Goal: Information Seeking & Learning: Learn about a topic

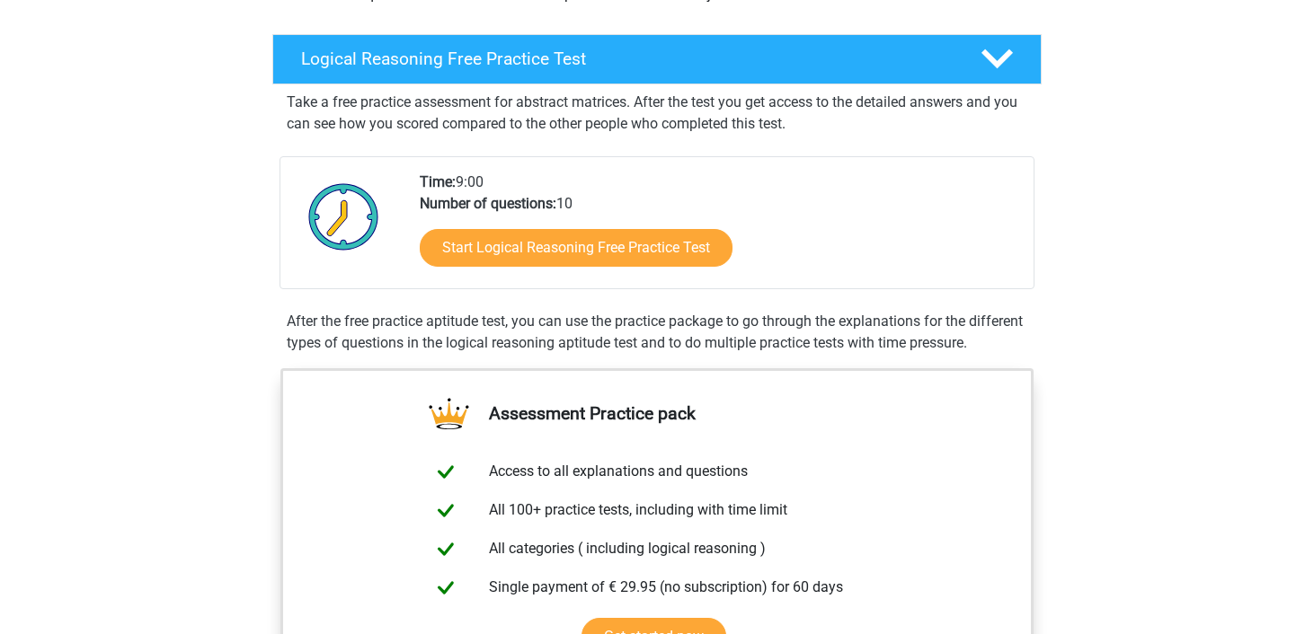
scroll to position [163, 0]
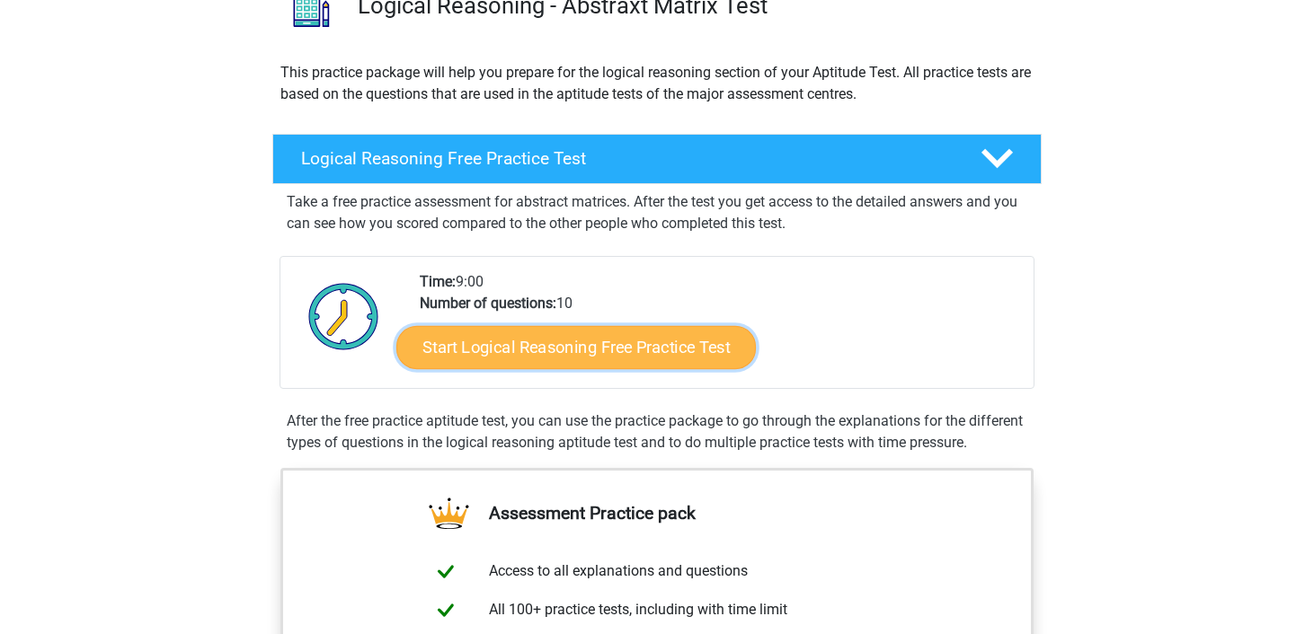
click at [551, 333] on link "Start Logical Reasoning Free Practice Test" at bounding box center [575, 346] width 359 height 43
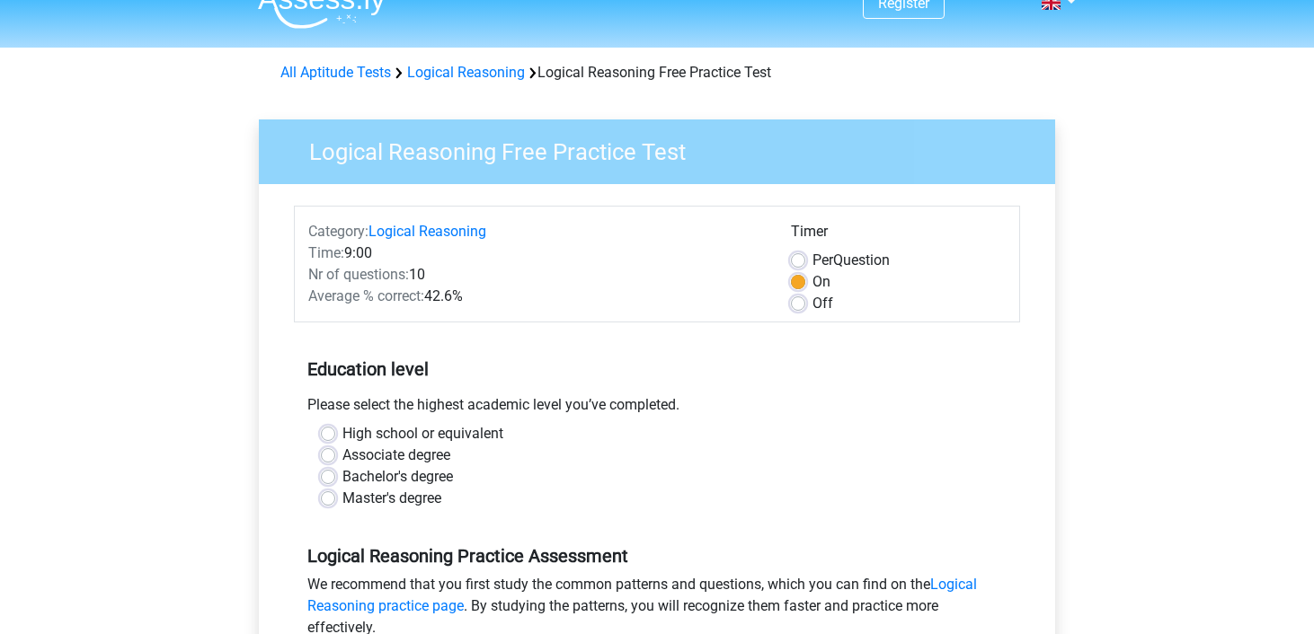
scroll to position [34, 0]
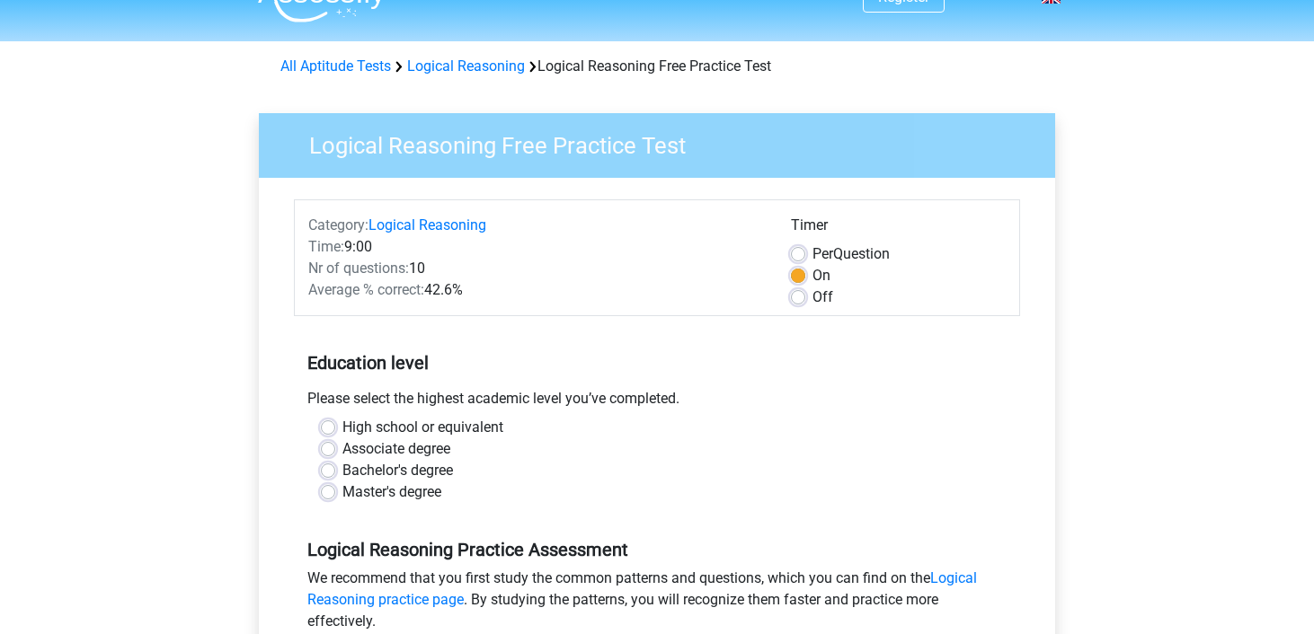
click at [385, 492] on label "Master's degree" at bounding box center [391, 493] width 99 height 22
click at [335, 492] on input "Master's degree" at bounding box center [328, 491] width 14 height 18
radio input "true"
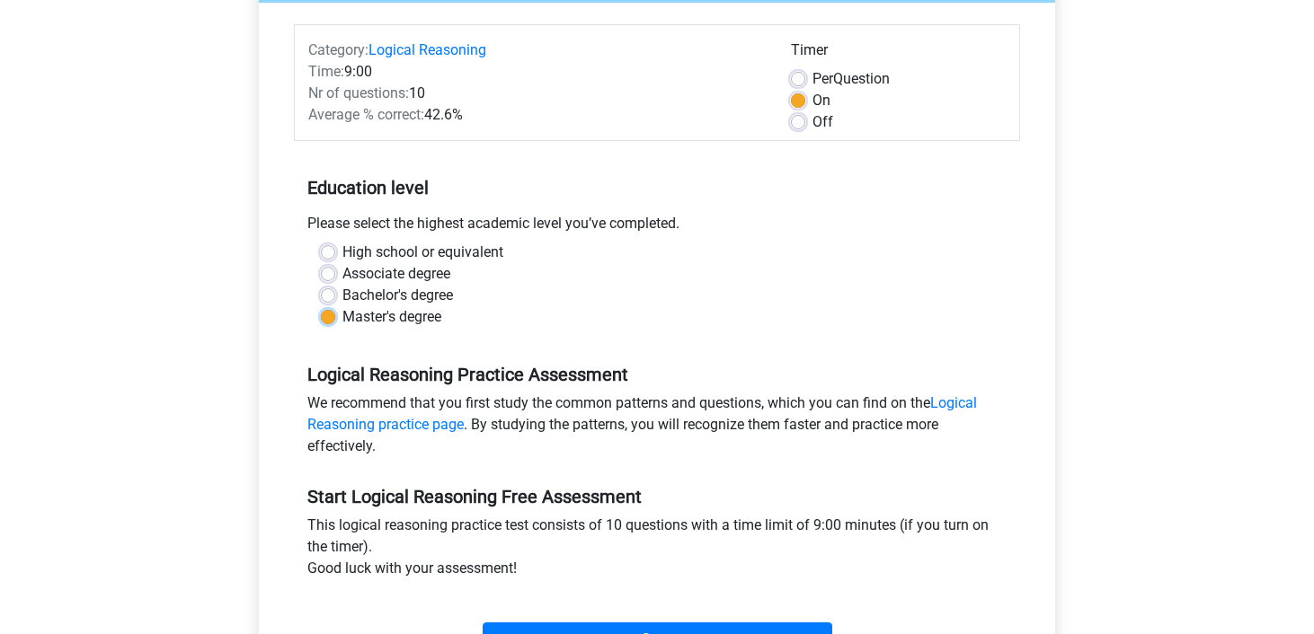
scroll to position [417, 0]
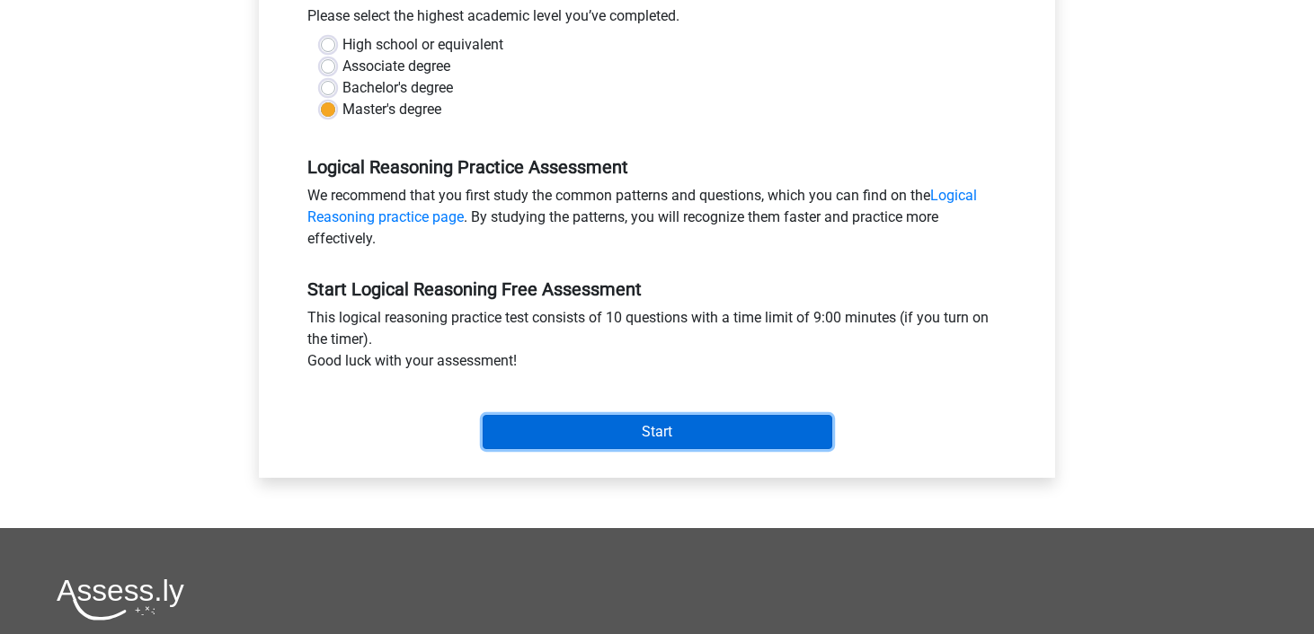
click at [535, 436] on input "Start" at bounding box center [658, 432] width 350 height 34
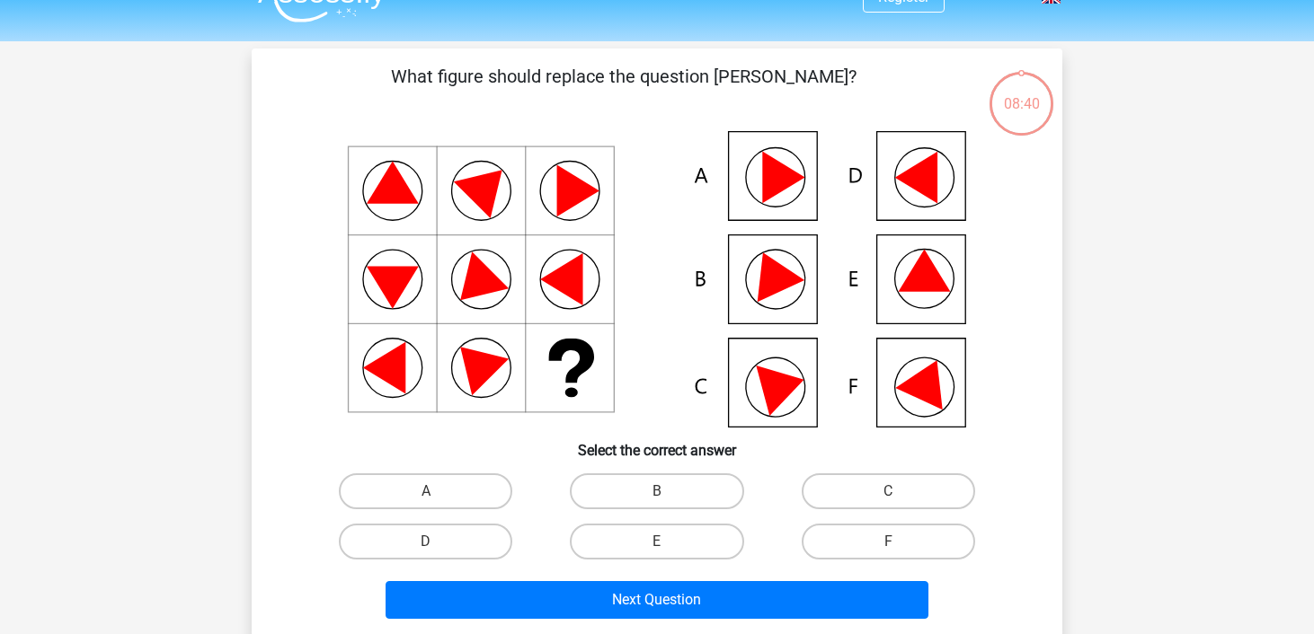
scroll to position [38, 0]
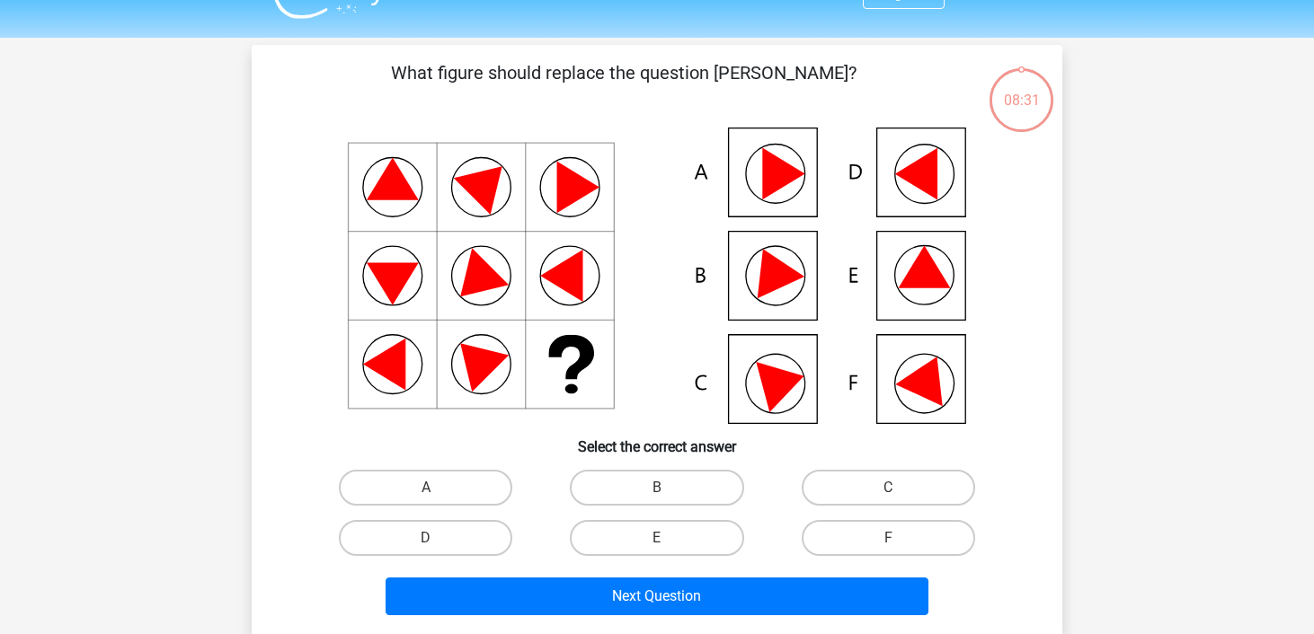
click at [891, 548] on input "F" at bounding box center [894, 544] width 12 height 12
radio input "true"
click at [831, 619] on div "Next Question" at bounding box center [657, 600] width 694 height 45
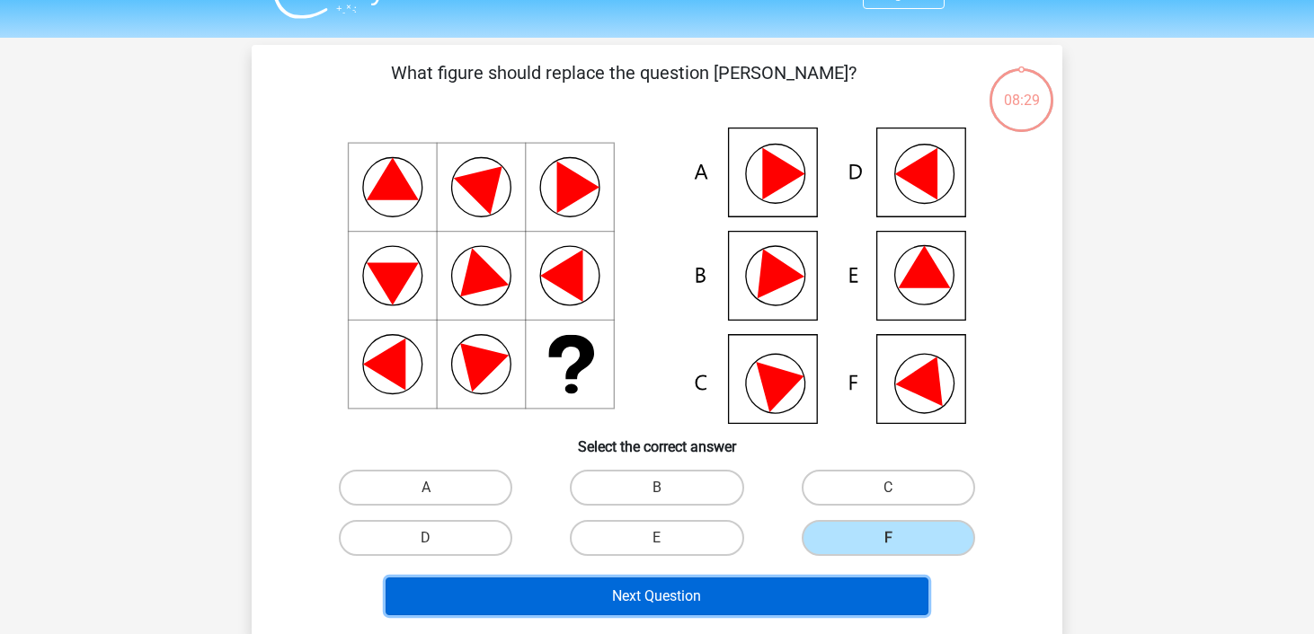
click at [821, 602] on button "Next Question" at bounding box center [658, 597] width 544 height 38
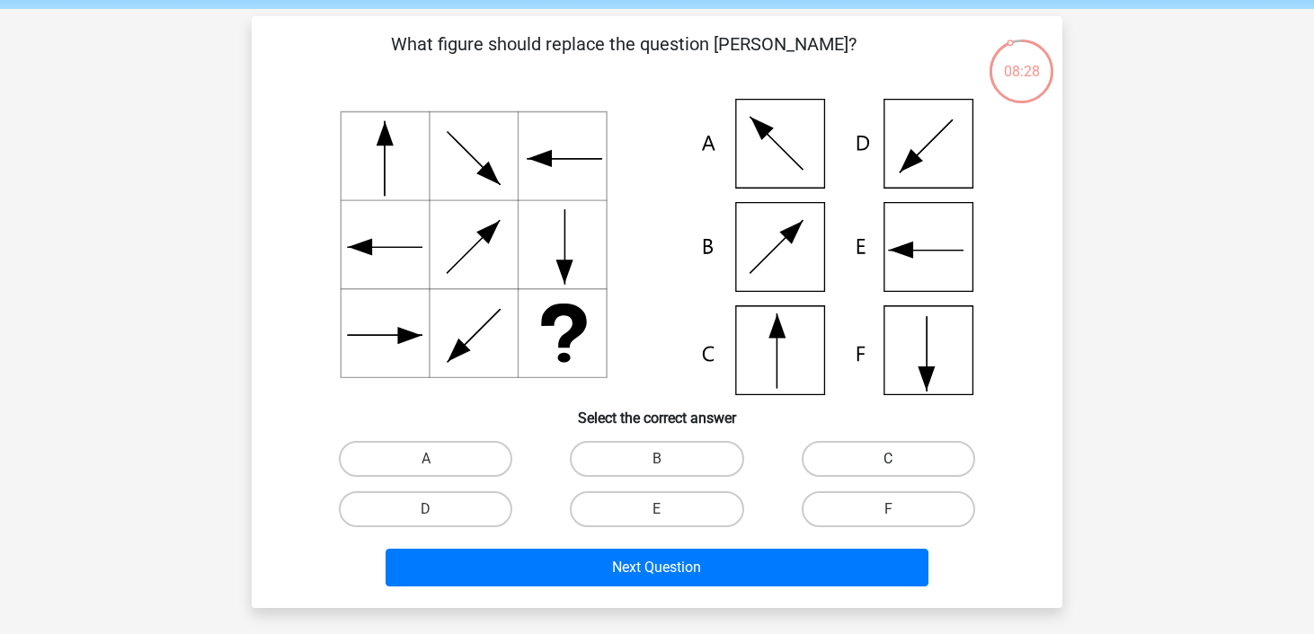
scroll to position [44, 0]
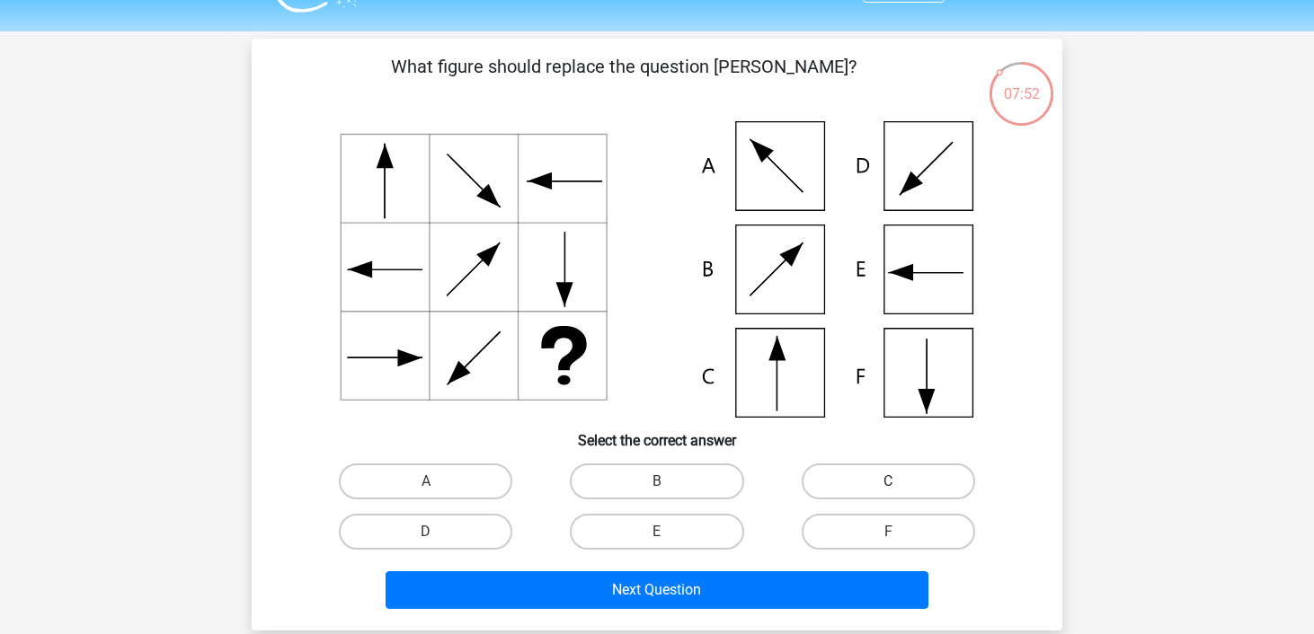
click at [889, 465] on label "C" at bounding box center [888, 482] width 173 height 36
click at [889, 482] on input "C" at bounding box center [894, 488] width 12 height 12
radio input "true"
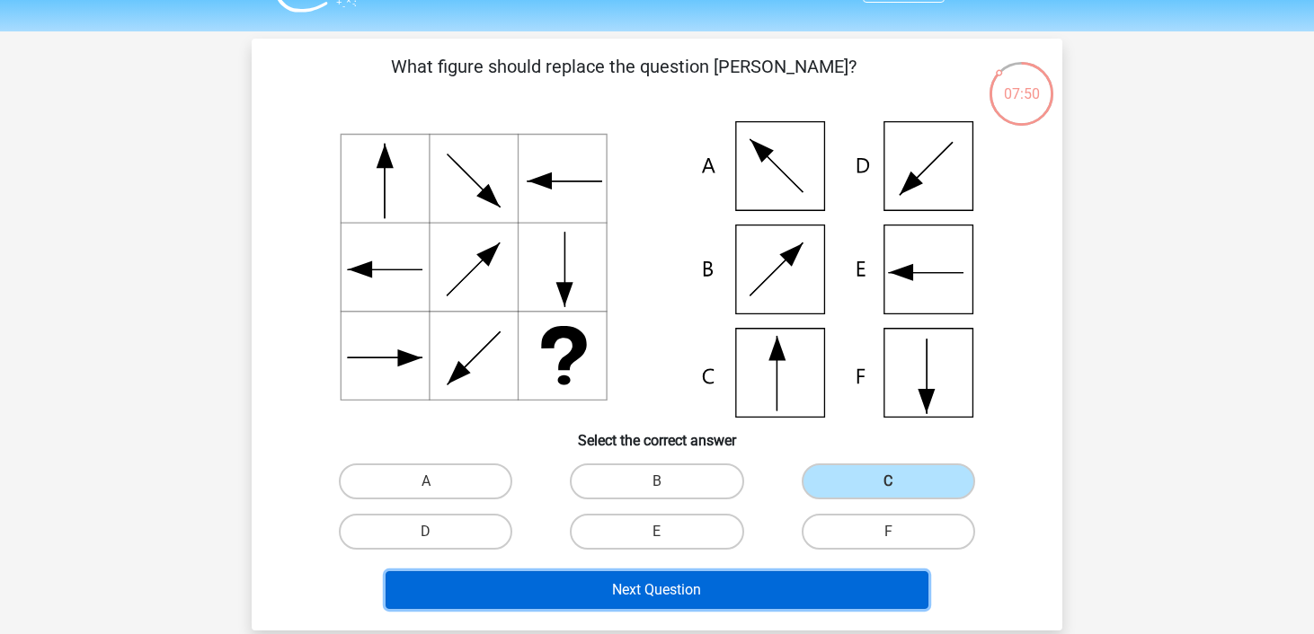
click at [752, 589] on button "Next Question" at bounding box center [658, 591] width 544 height 38
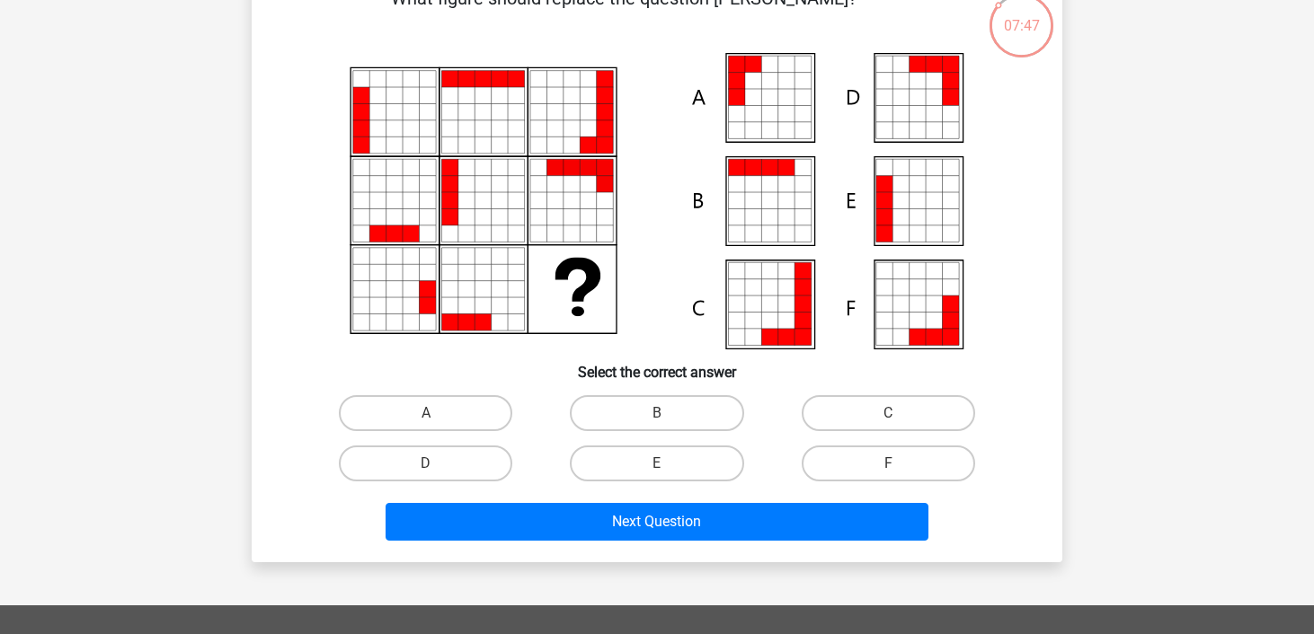
scroll to position [111, 0]
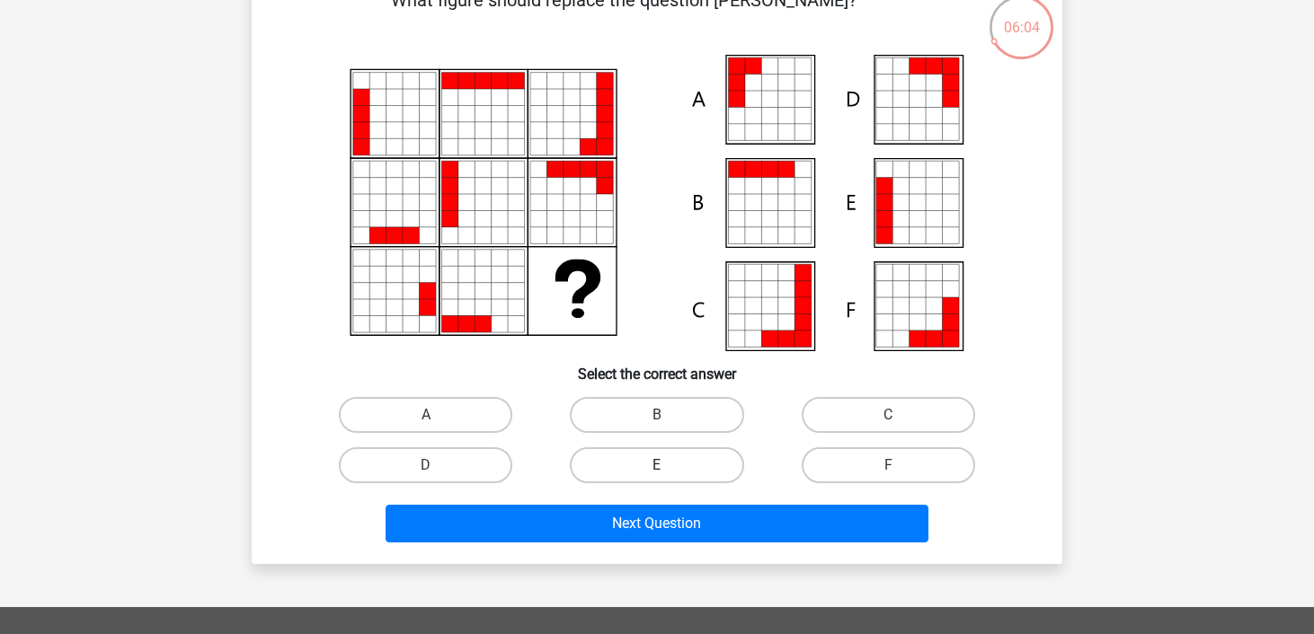
click at [628, 466] on label "E" at bounding box center [656, 466] width 173 height 36
click at [657, 466] on input "E" at bounding box center [663, 471] width 12 height 12
radio input "true"
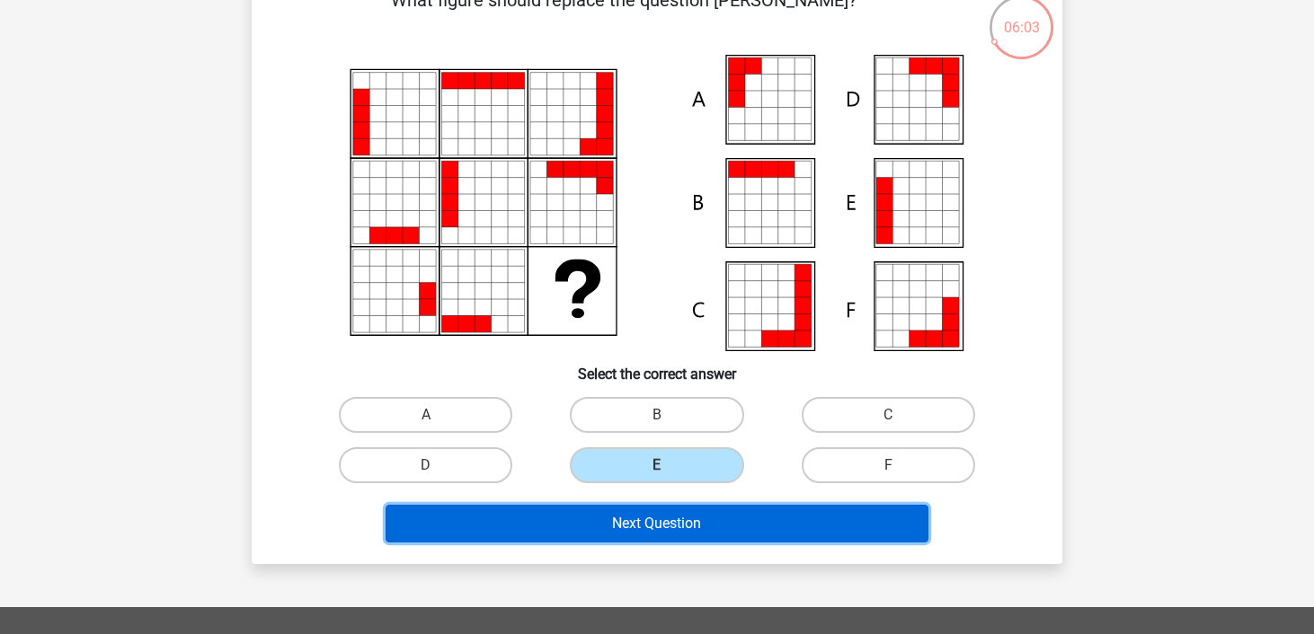
click at [640, 526] on button "Next Question" at bounding box center [658, 524] width 544 height 38
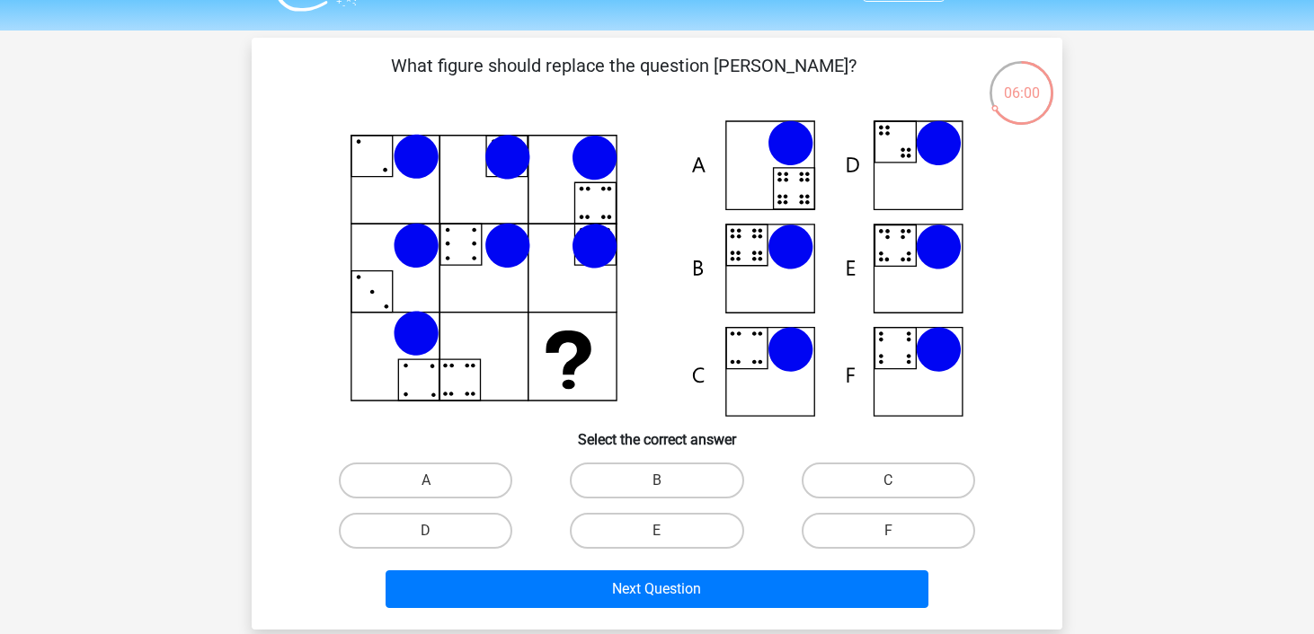
scroll to position [51, 0]
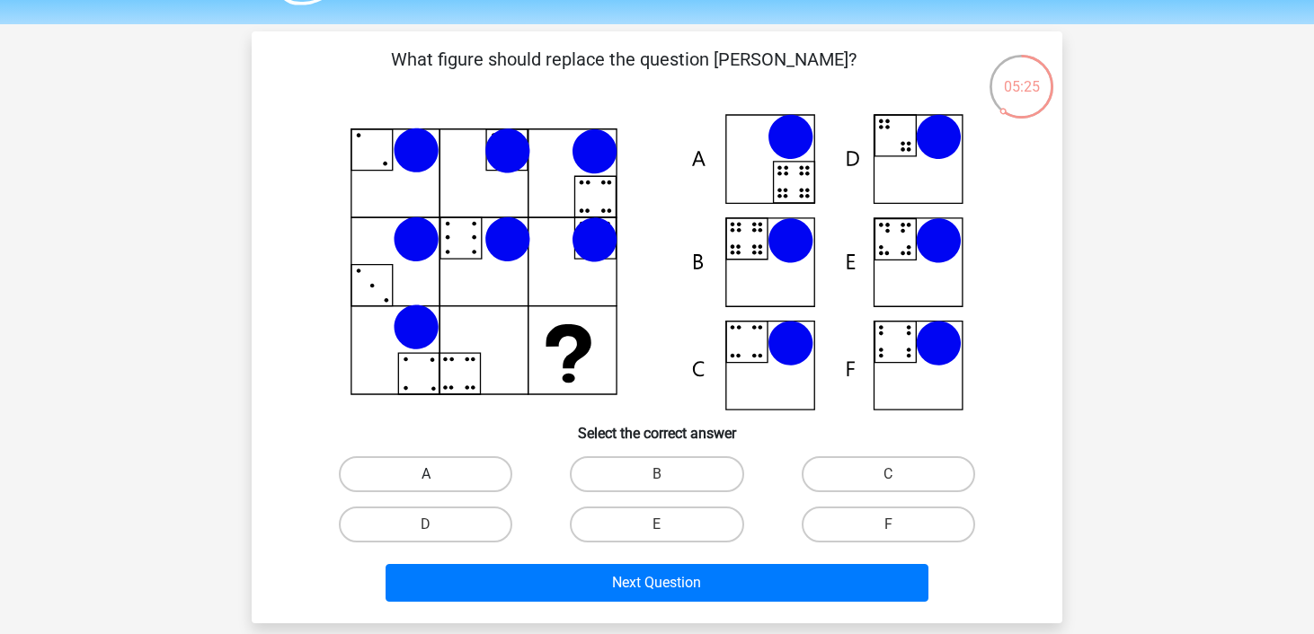
click at [466, 483] on label "A" at bounding box center [425, 474] width 173 height 36
click at [438, 483] on input "A" at bounding box center [432, 480] width 12 height 12
radio input "true"
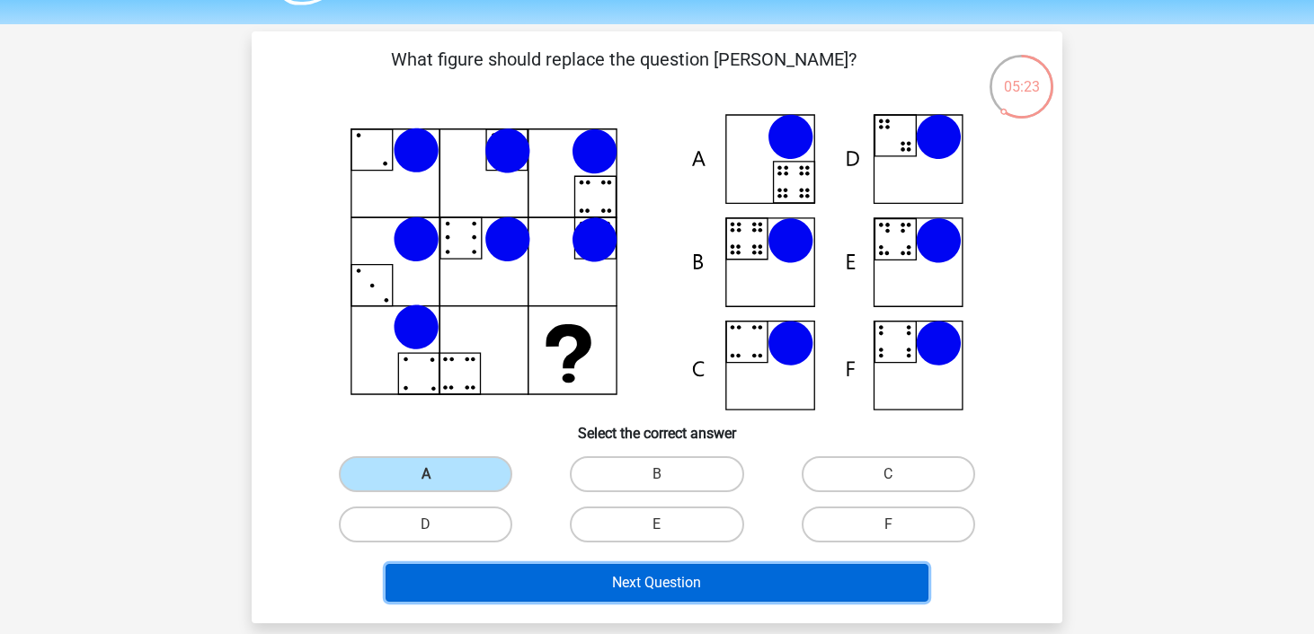
click at [550, 580] on button "Next Question" at bounding box center [658, 583] width 544 height 38
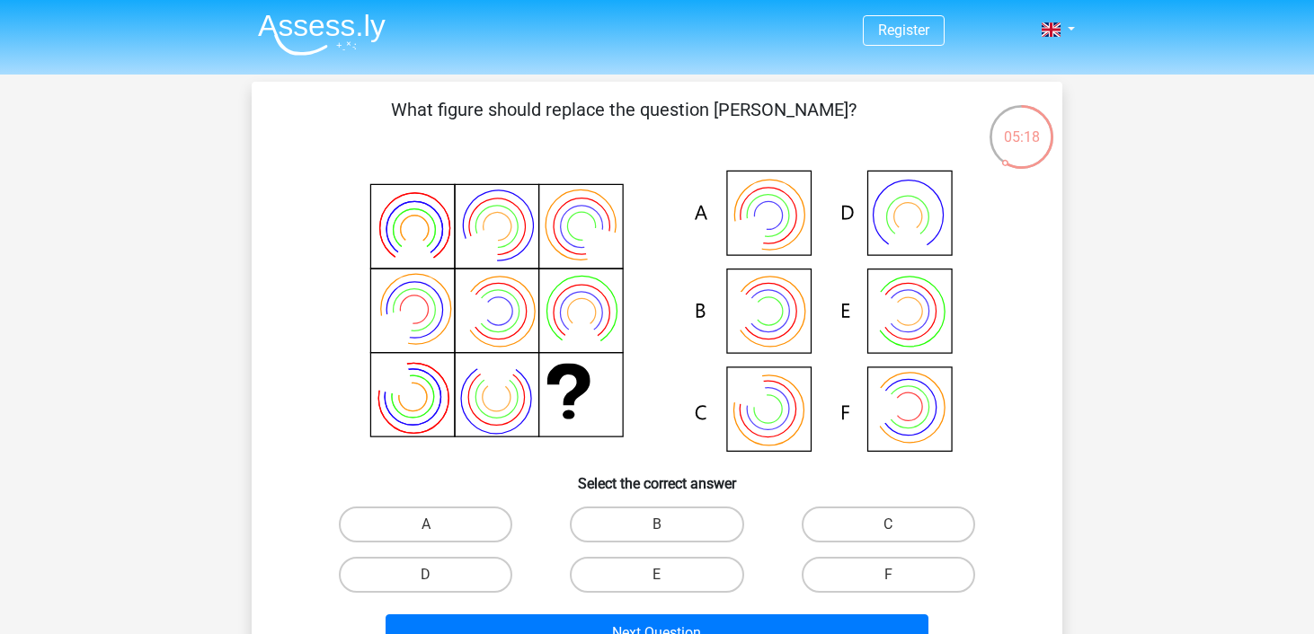
scroll to position [0, 0]
click at [617, 518] on label "B" at bounding box center [656, 526] width 173 height 36
click at [657, 526] on input "B" at bounding box center [663, 532] width 12 height 12
radio input "true"
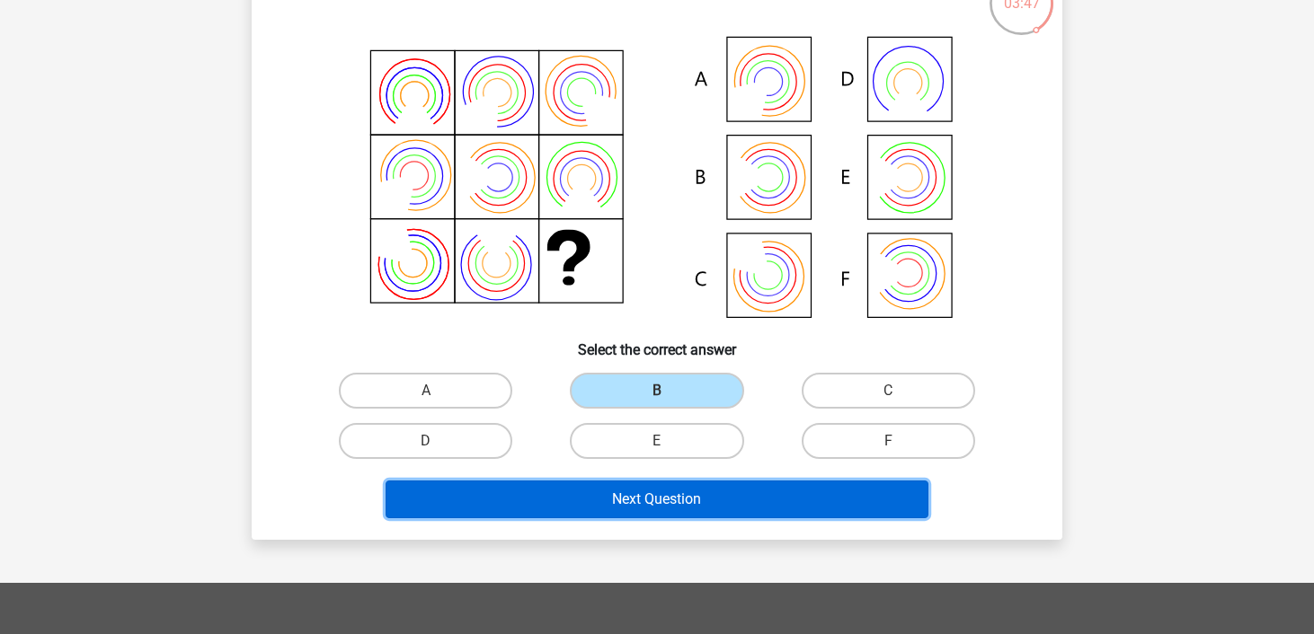
click at [616, 506] on button "Next Question" at bounding box center [658, 500] width 544 height 38
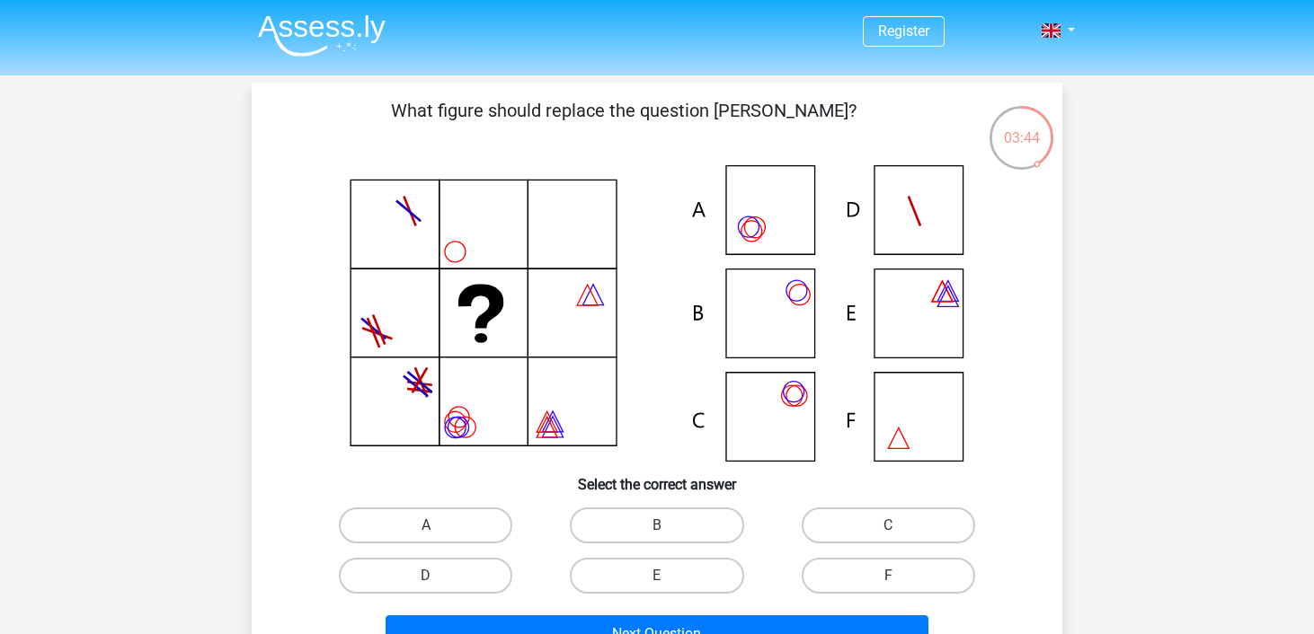
scroll to position [1, 0]
click at [652, 523] on label "B" at bounding box center [656, 525] width 173 height 36
click at [657, 525] on input "B" at bounding box center [663, 531] width 12 height 12
radio input "true"
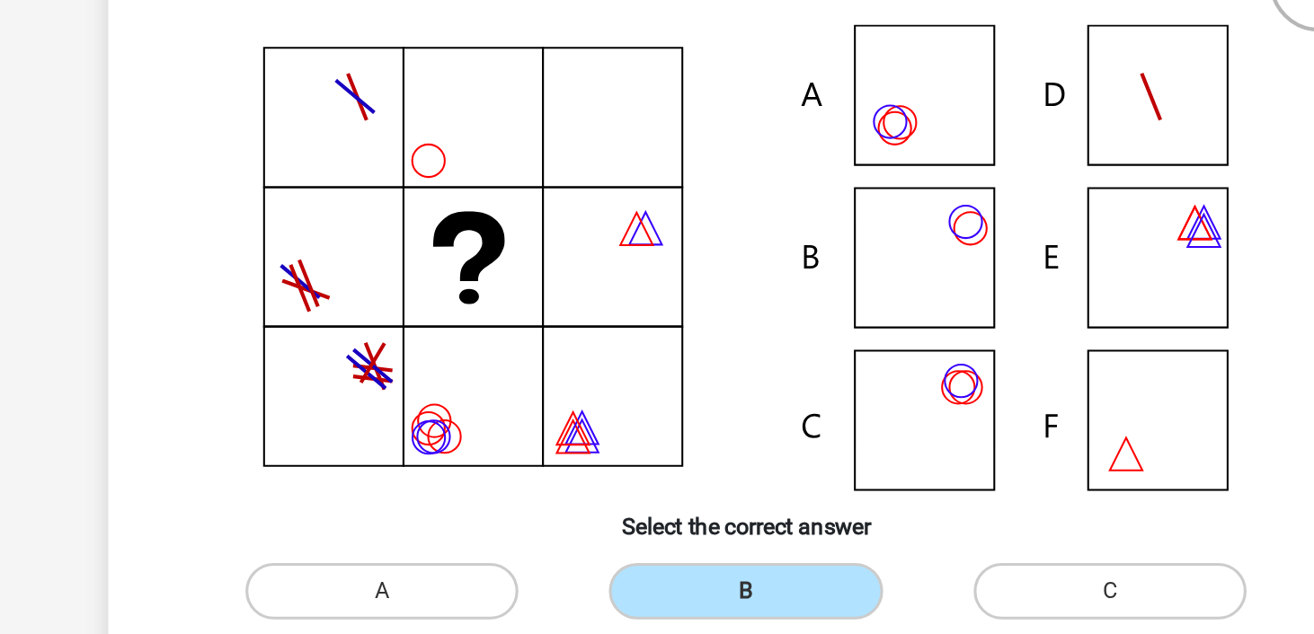
click at [747, 408] on icon at bounding box center [657, 312] width 724 height 297
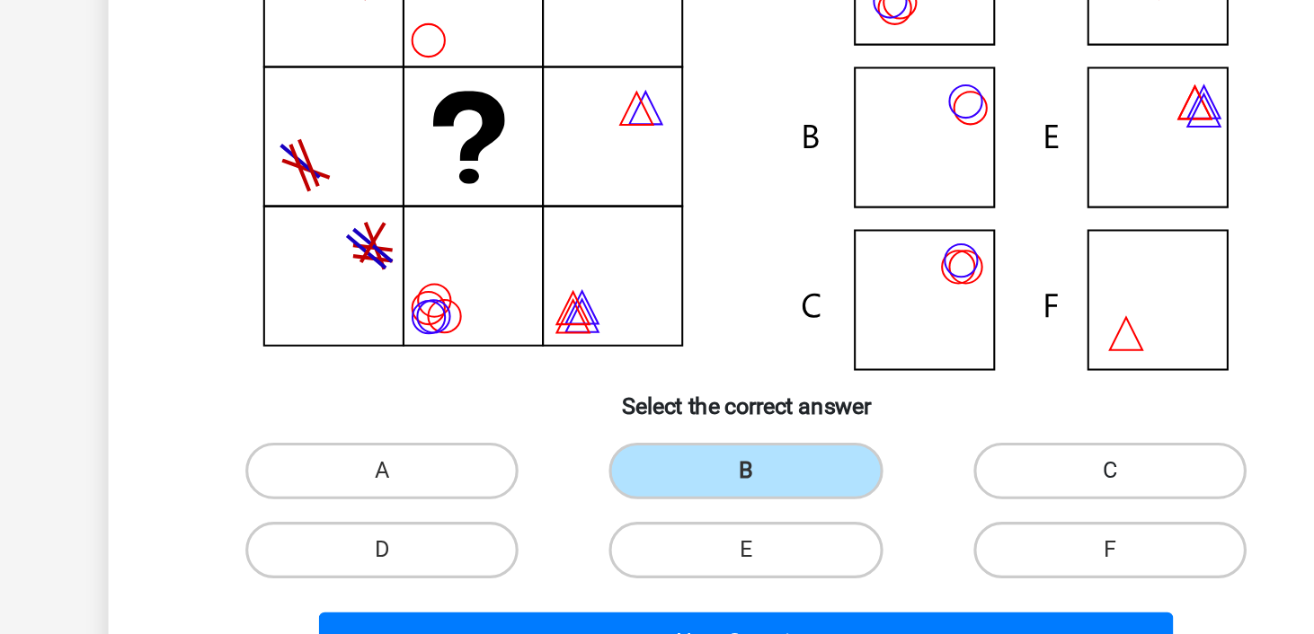
click at [872, 535] on label "C" at bounding box center [888, 525] width 173 height 36
click at [888, 535] on input "C" at bounding box center [894, 531] width 12 height 12
radio input "true"
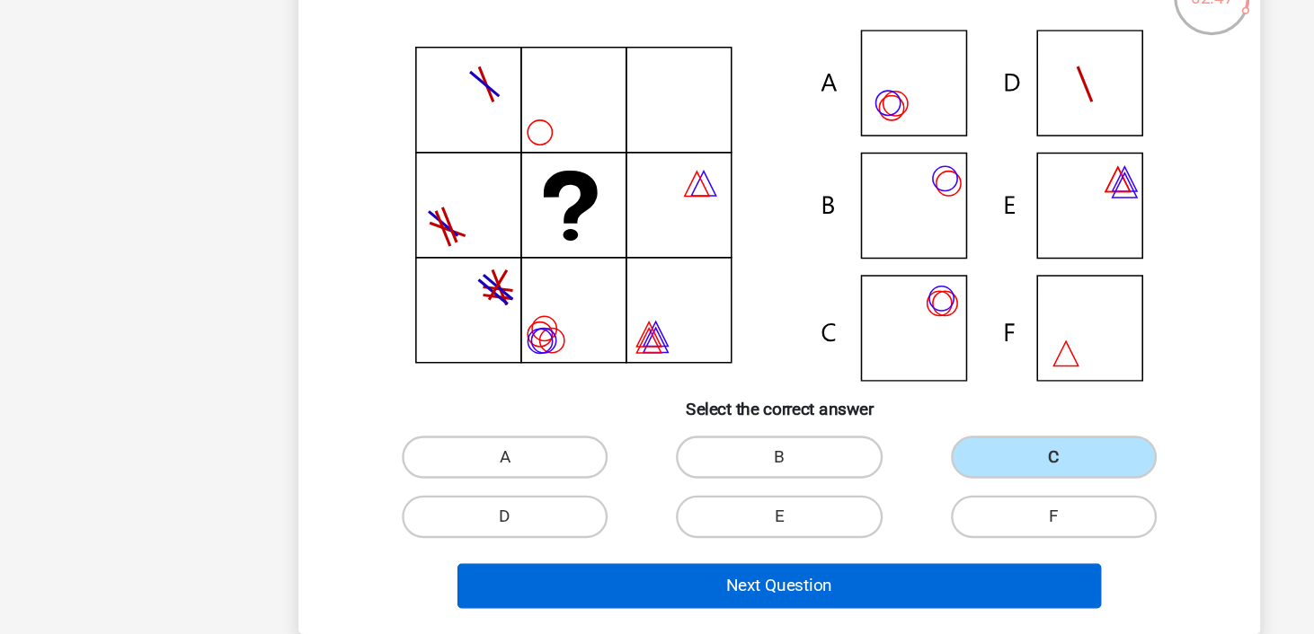
scroll to position [120, 0]
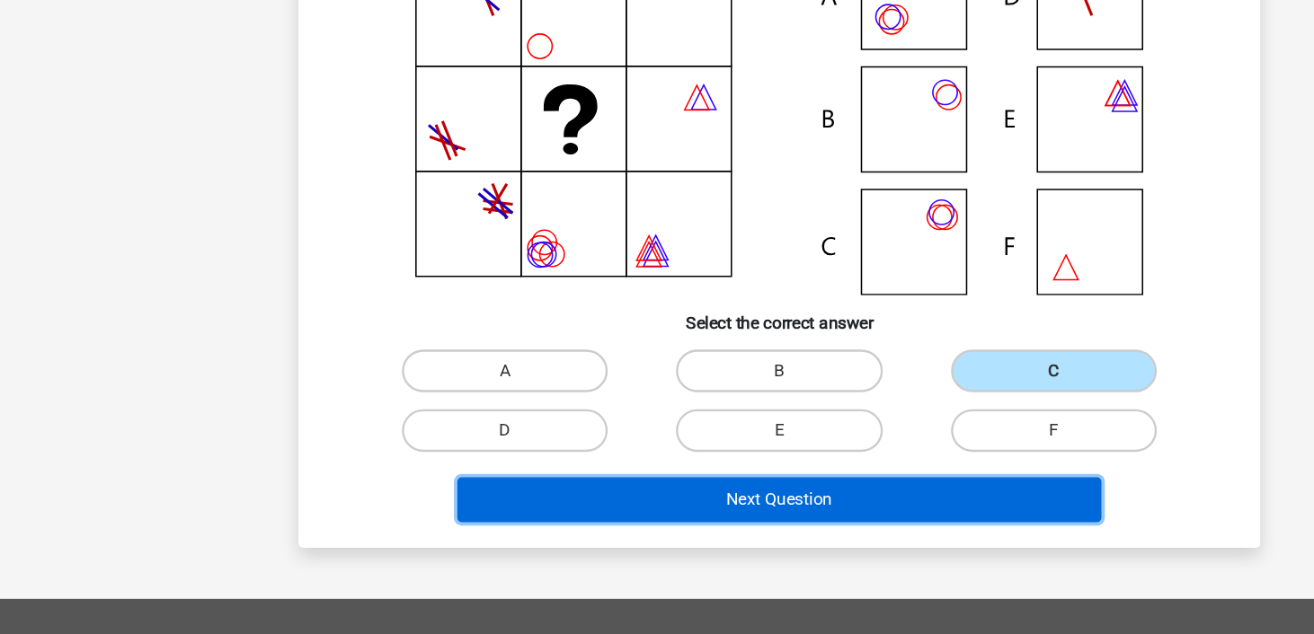
click at [775, 507] on button "Next Question" at bounding box center [658, 514] width 544 height 38
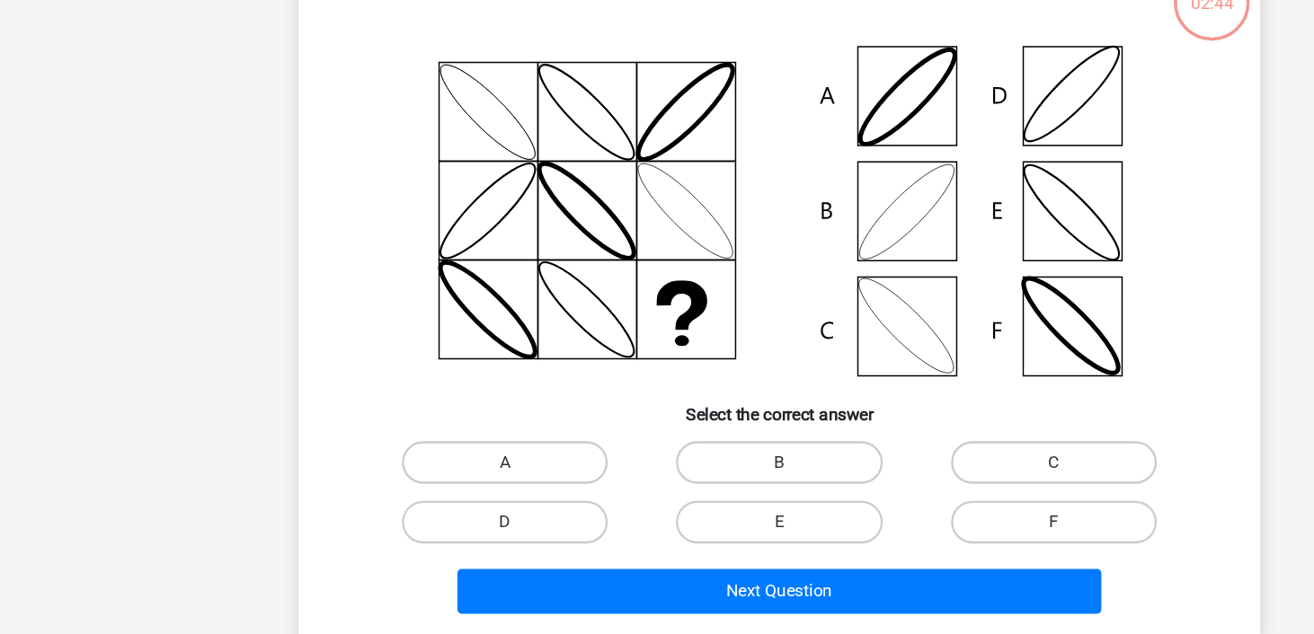
scroll to position [83, 0]
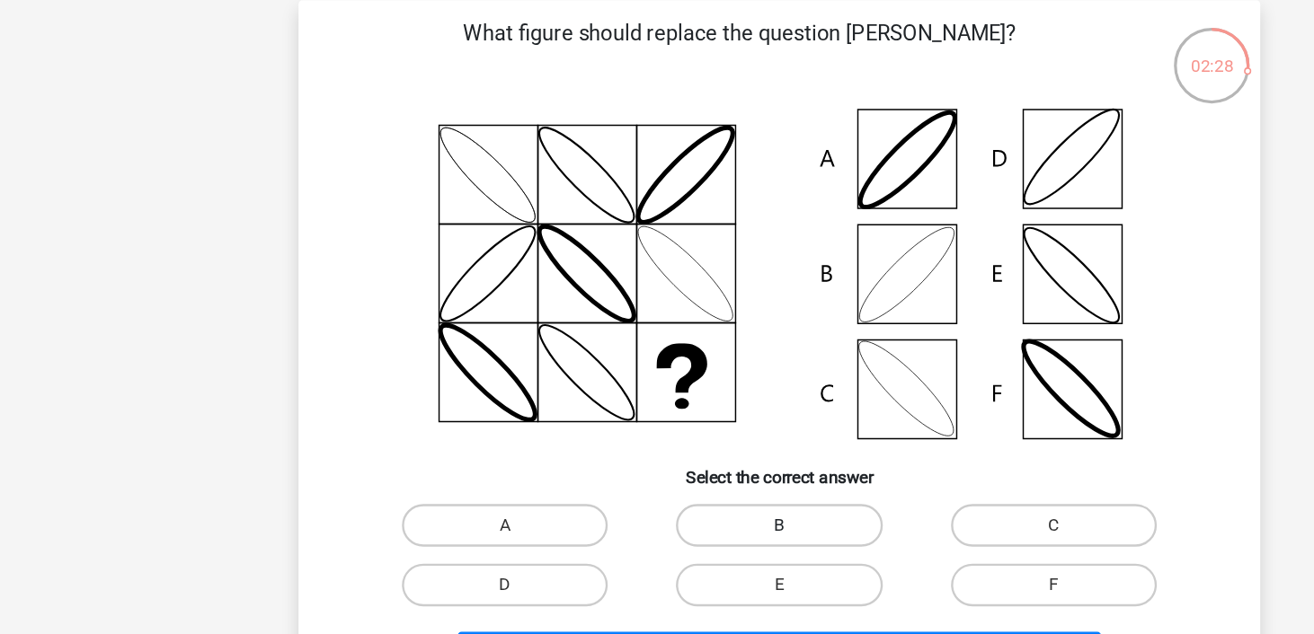
click at [692, 445] on label "B" at bounding box center [656, 443] width 173 height 36
click at [669, 445] on input "B" at bounding box center [663, 449] width 12 height 12
radio input "true"
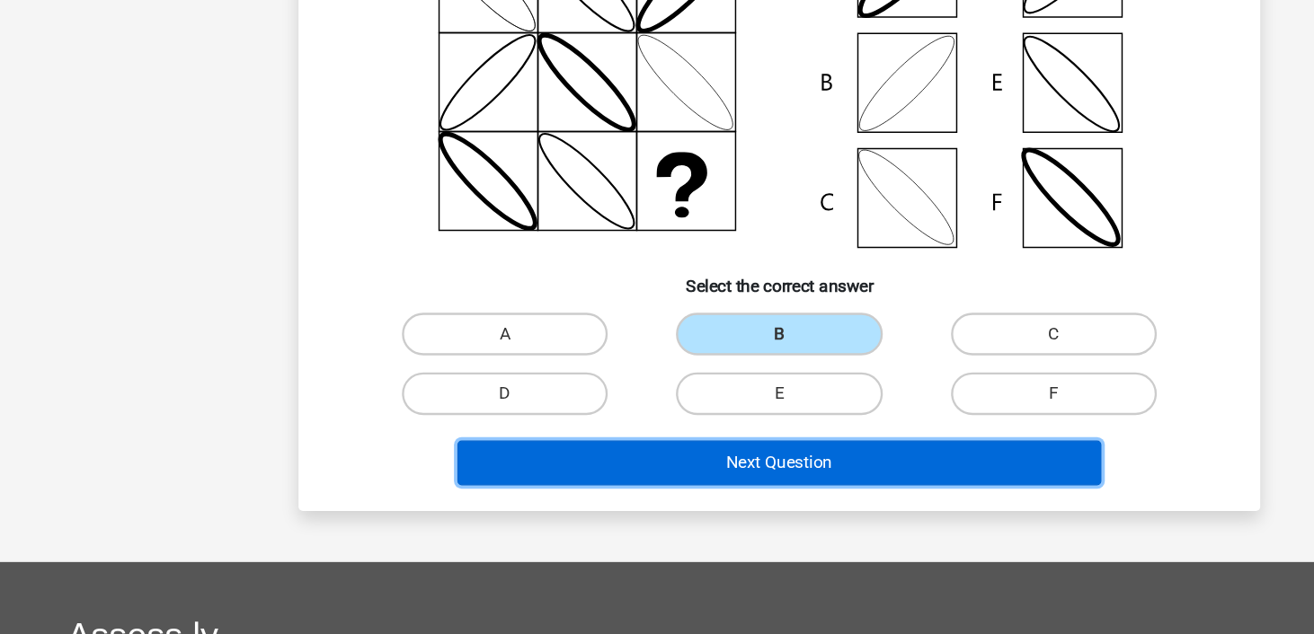
click at [676, 501] on button "Next Question" at bounding box center [658, 490] width 544 height 38
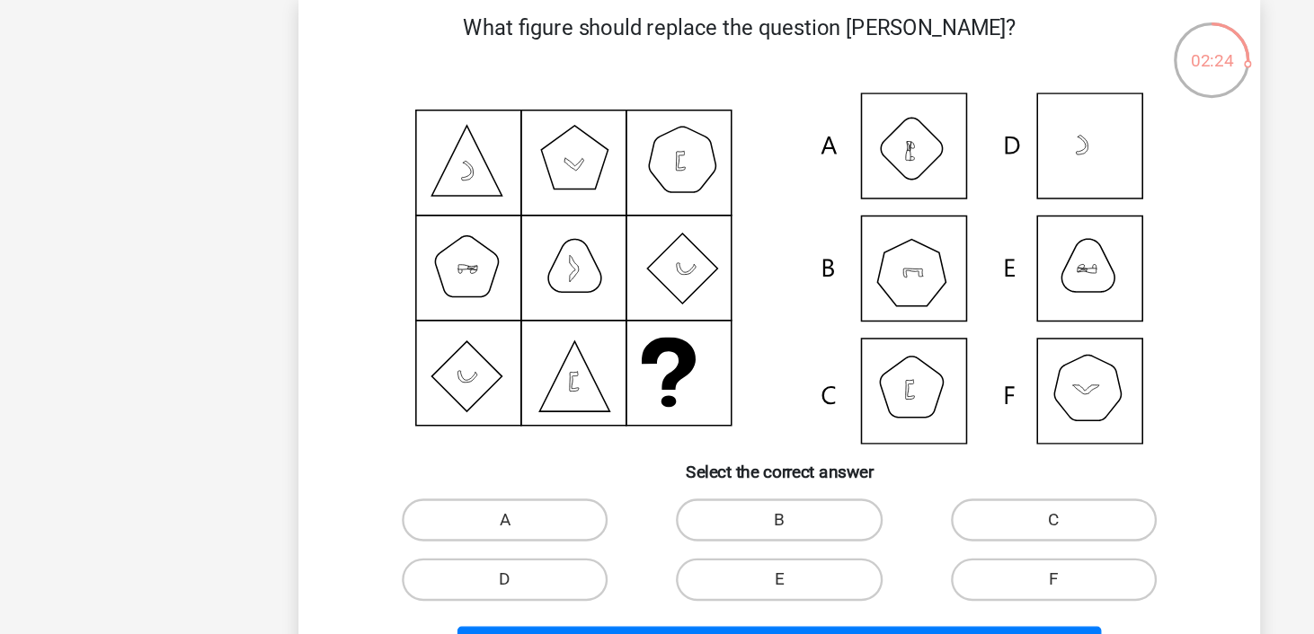
scroll to position [12, 0]
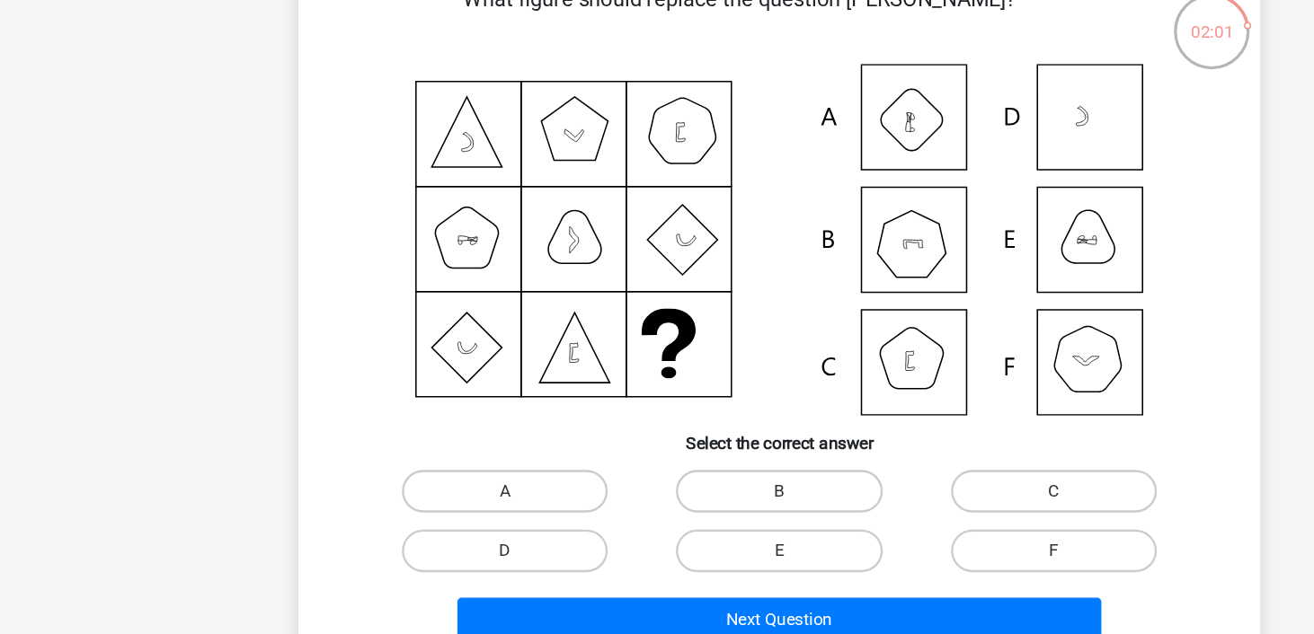
click at [783, 425] on icon at bounding box center [657, 302] width 724 height 297
click at [856, 497] on label "C" at bounding box center [888, 514] width 173 height 36
click at [888, 514] on input "C" at bounding box center [894, 520] width 12 height 12
radio input "true"
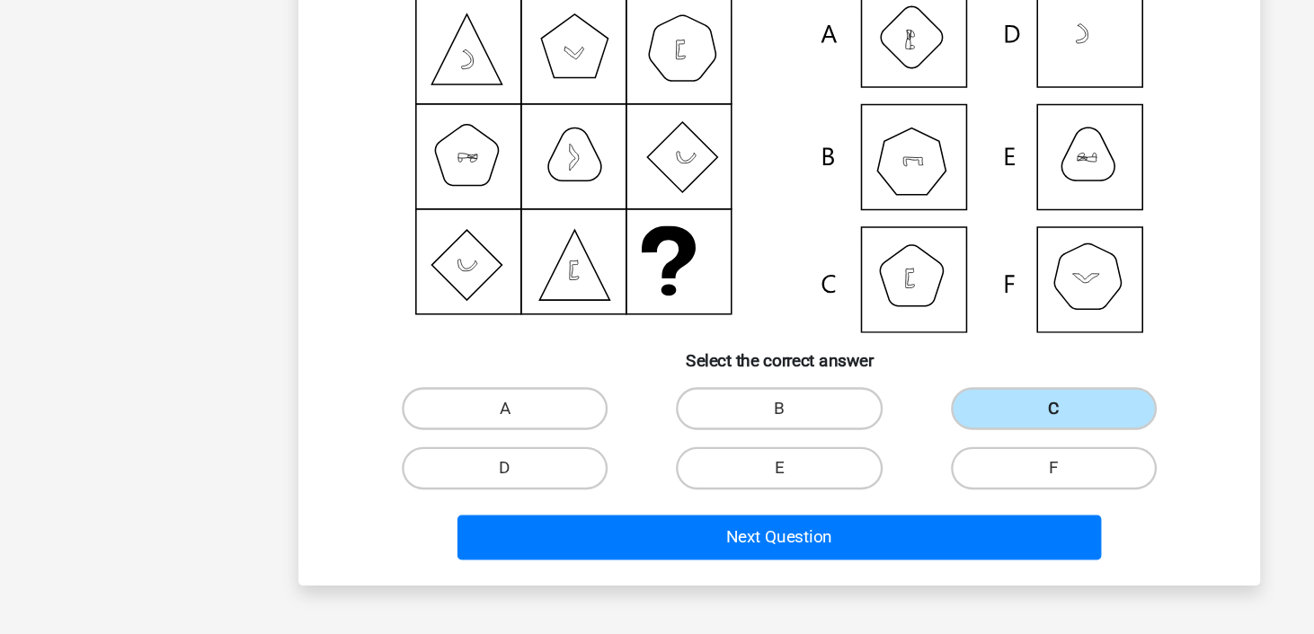
scroll to position [92, 0]
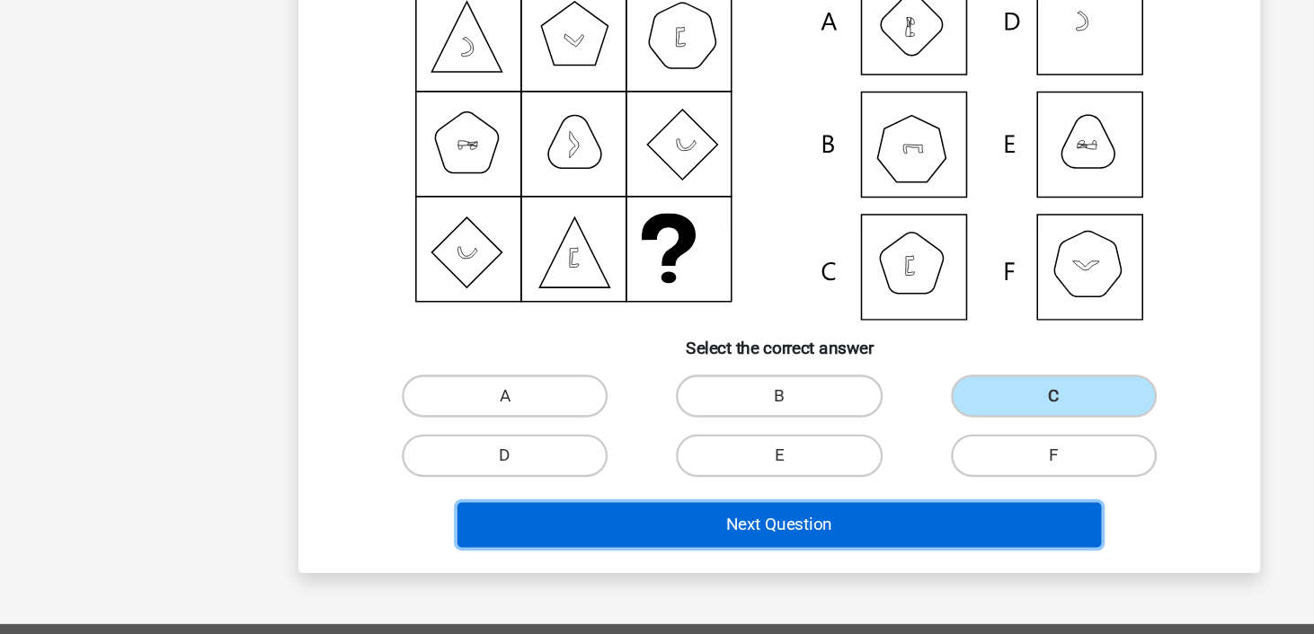
click at [802, 542] on button "Next Question" at bounding box center [658, 543] width 544 height 38
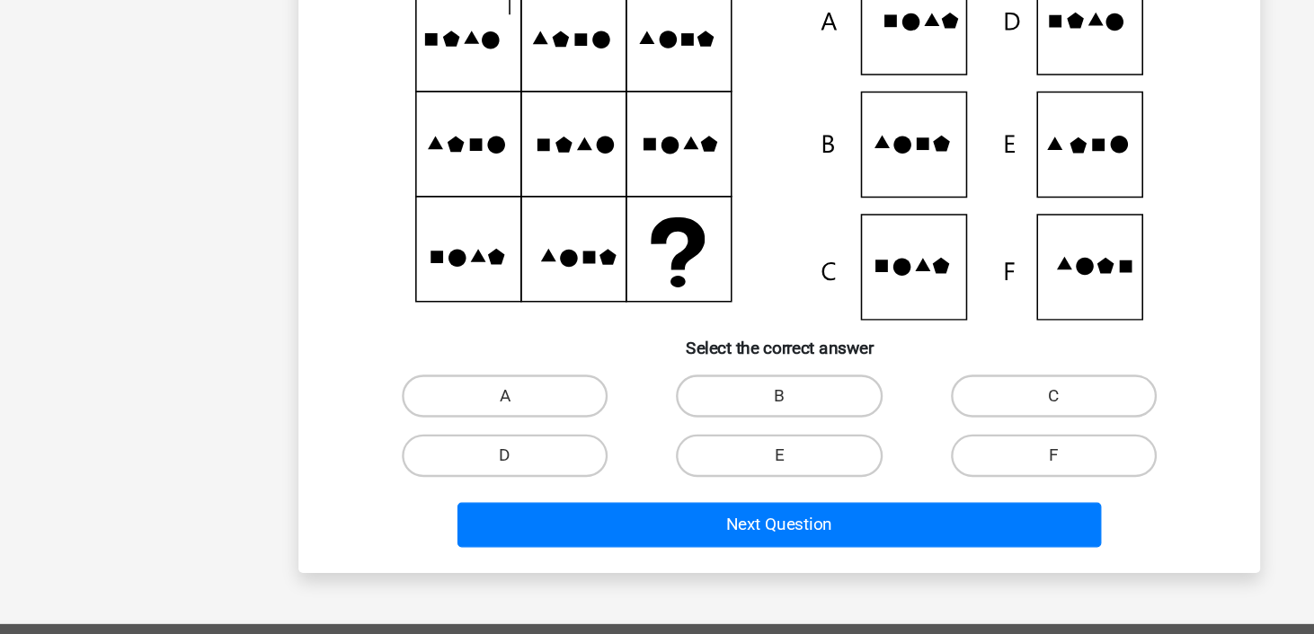
scroll to position [83, 0]
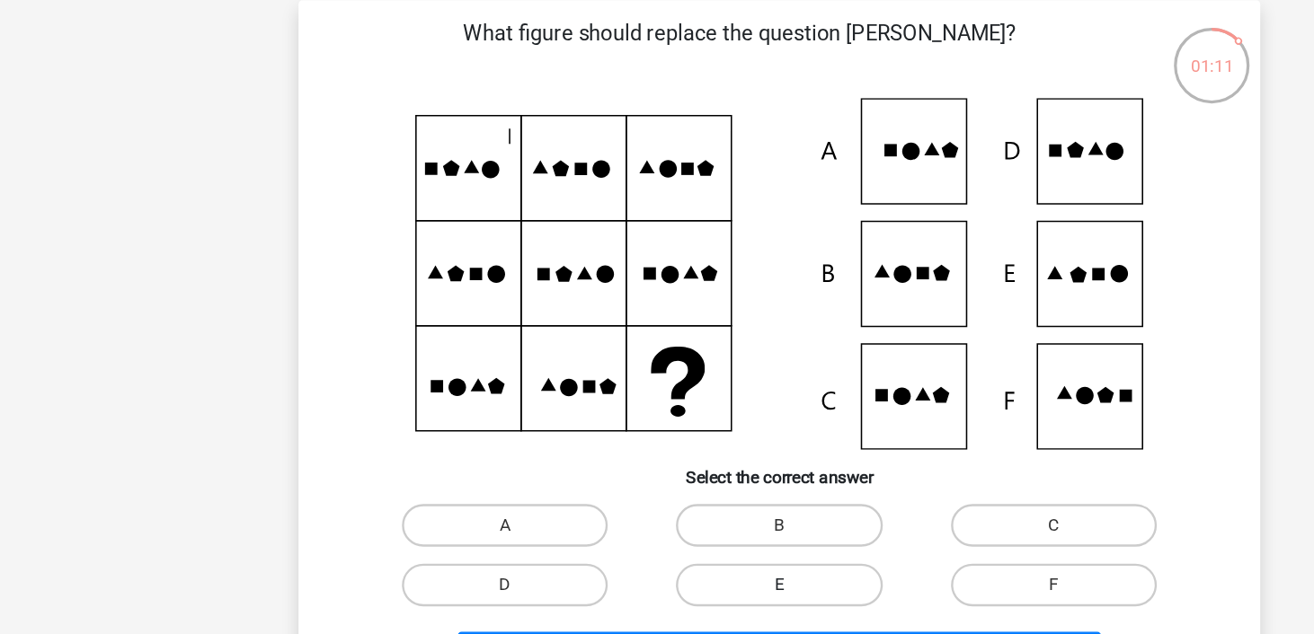
click at [705, 483] on label "E" at bounding box center [656, 493] width 173 height 36
click at [669, 493] on input "E" at bounding box center [663, 499] width 12 height 12
radio input "true"
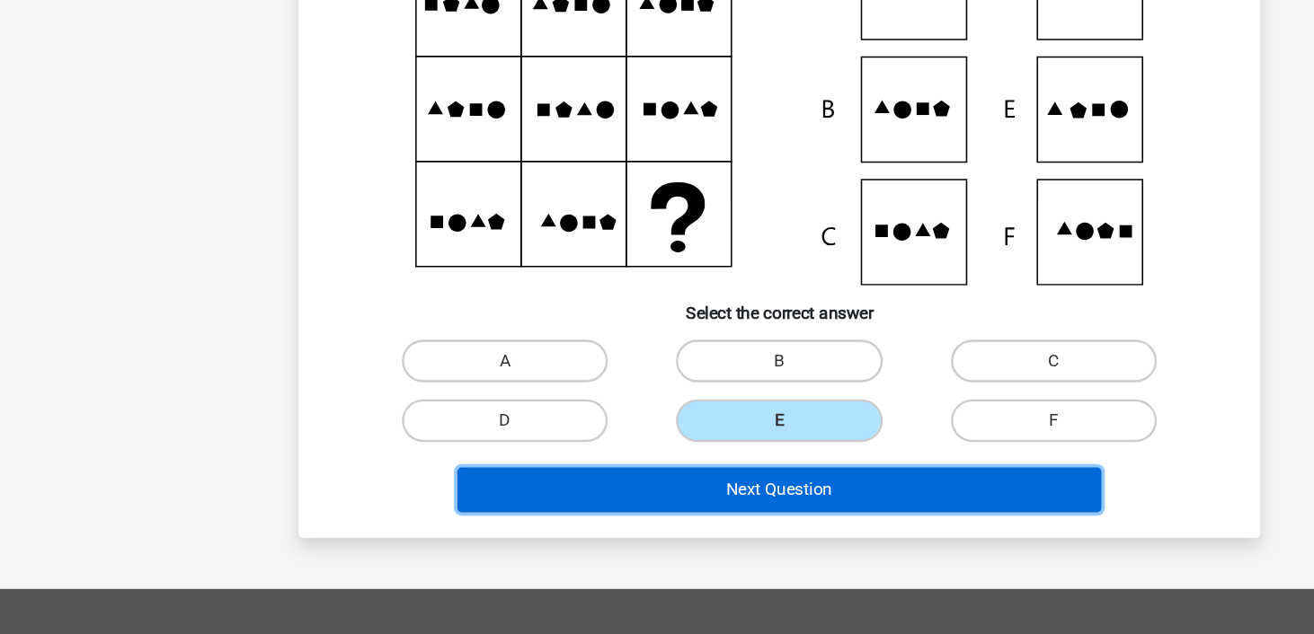
click at [695, 526] on button "Next Question" at bounding box center [658, 513] width 544 height 38
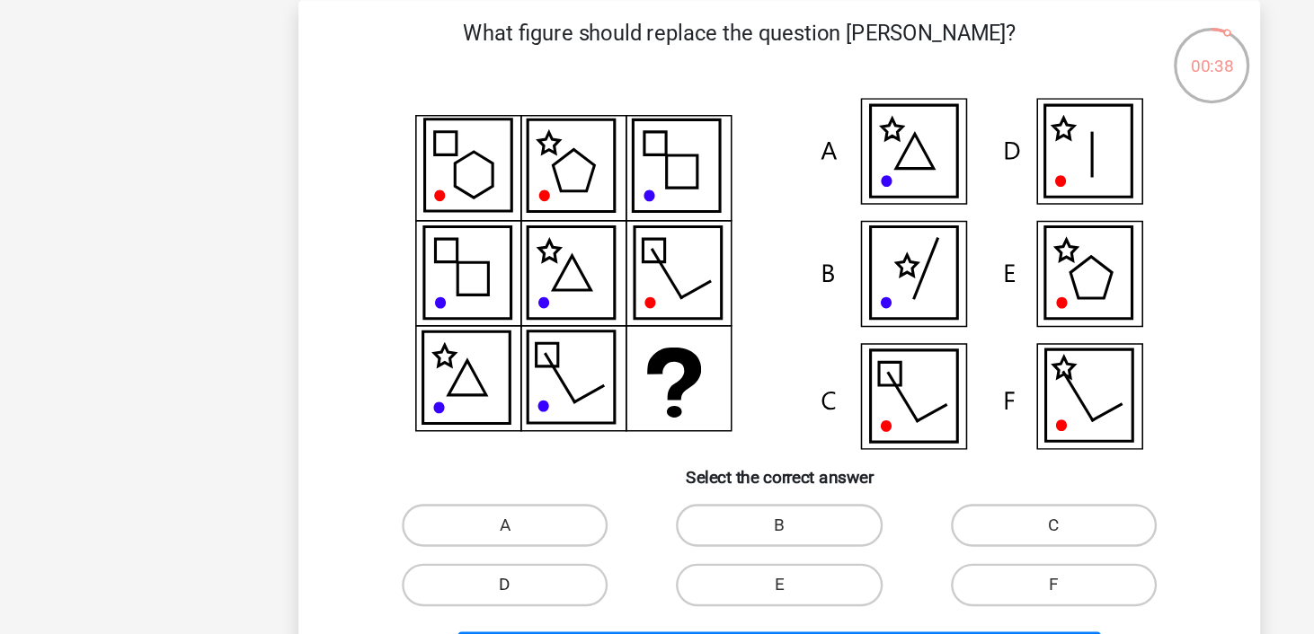
click at [447, 504] on label "D" at bounding box center [425, 493] width 173 height 36
click at [438, 504] on input "D" at bounding box center [432, 499] width 12 height 12
radio input "true"
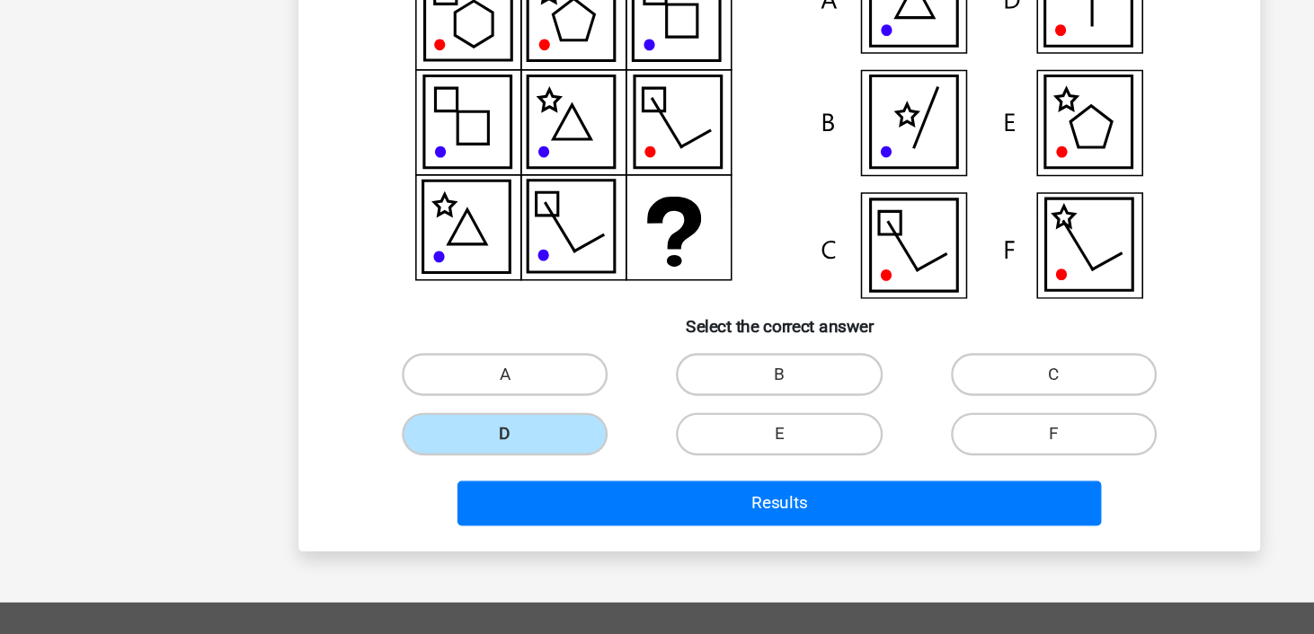
scroll to position [124, 0]
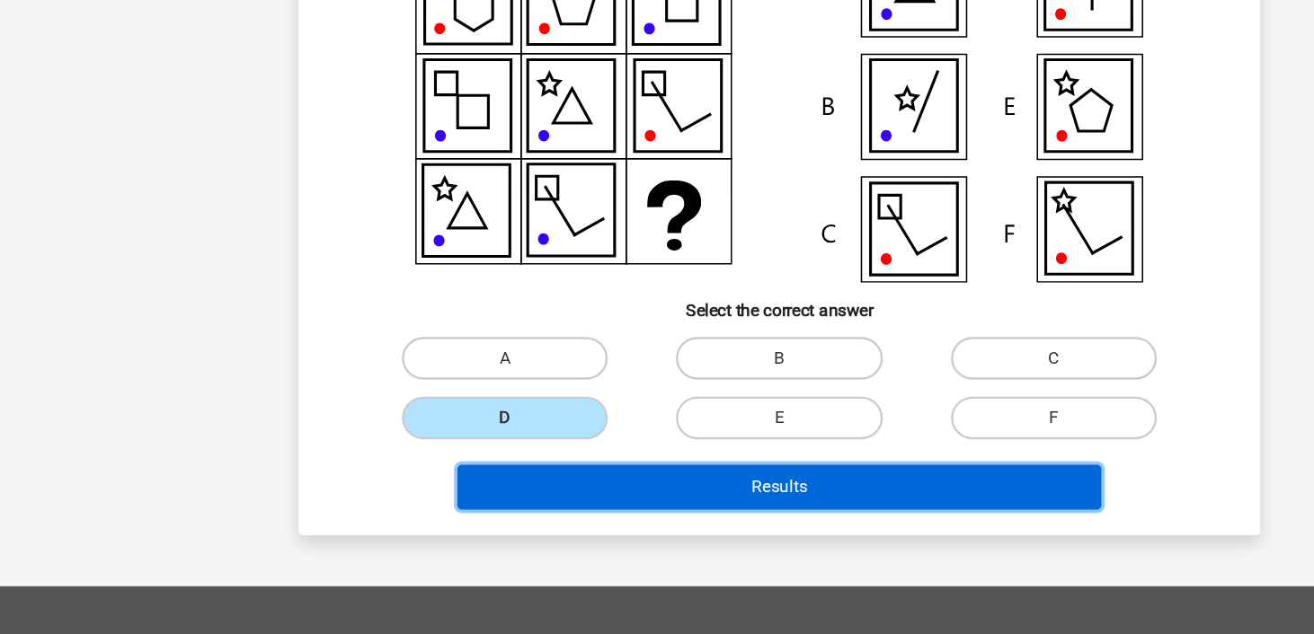
click at [531, 513] on button "Results" at bounding box center [658, 511] width 544 height 38
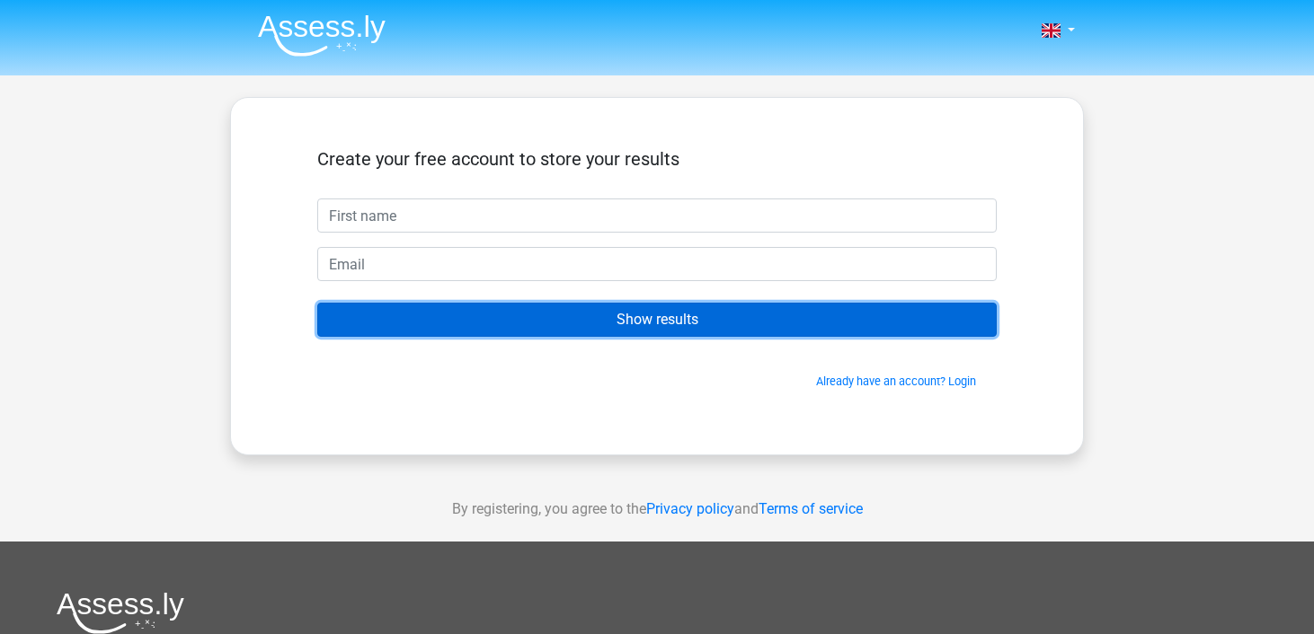
click at [624, 322] on input "Show results" at bounding box center [656, 320] width 679 height 34
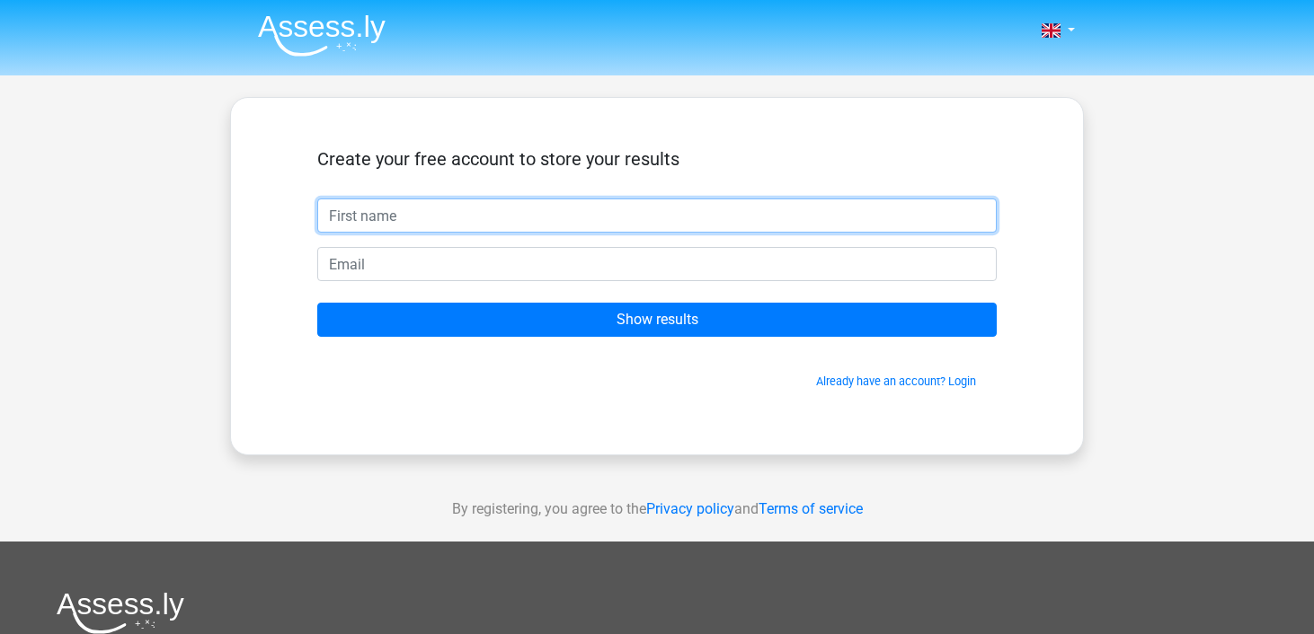
click at [563, 228] on input "text" at bounding box center [656, 216] width 679 height 34
type input "Arya"
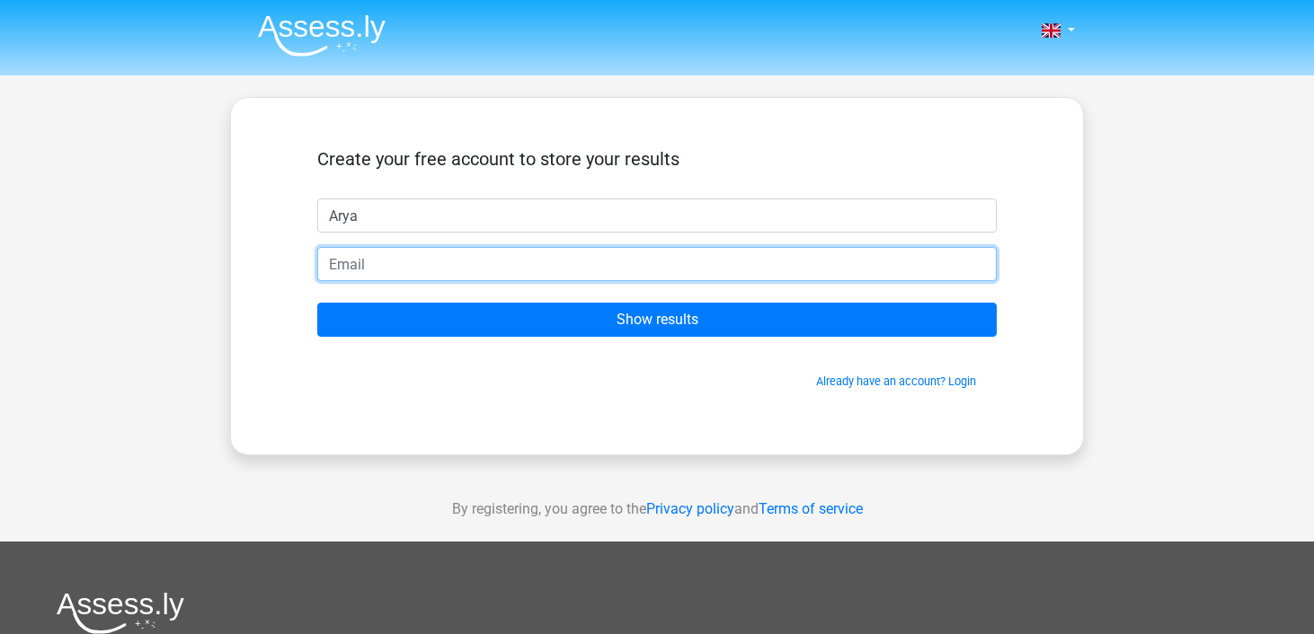
click at [498, 251] on input "email" at bounding box center [656, 264] width 679 height 34
type input "[EMAIL_ADDRESS][DOMAIN_NAME]"
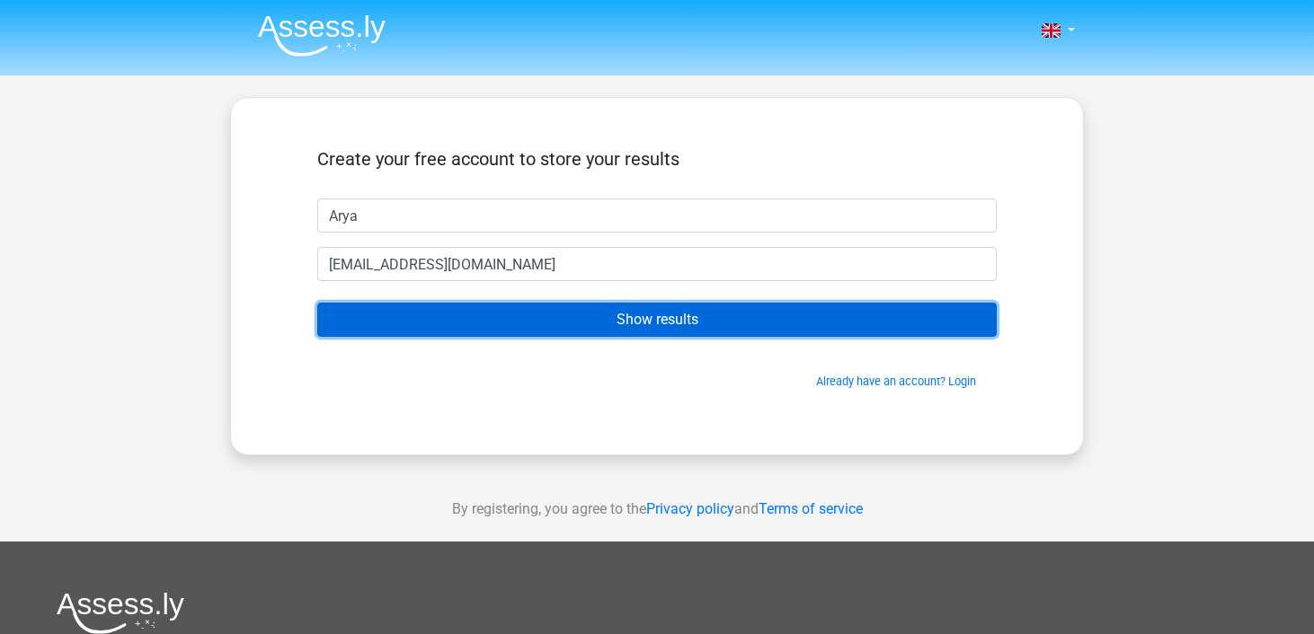
click at [492, 314] on input "Show results" at bounding box center [656, 320] width 679 height 34
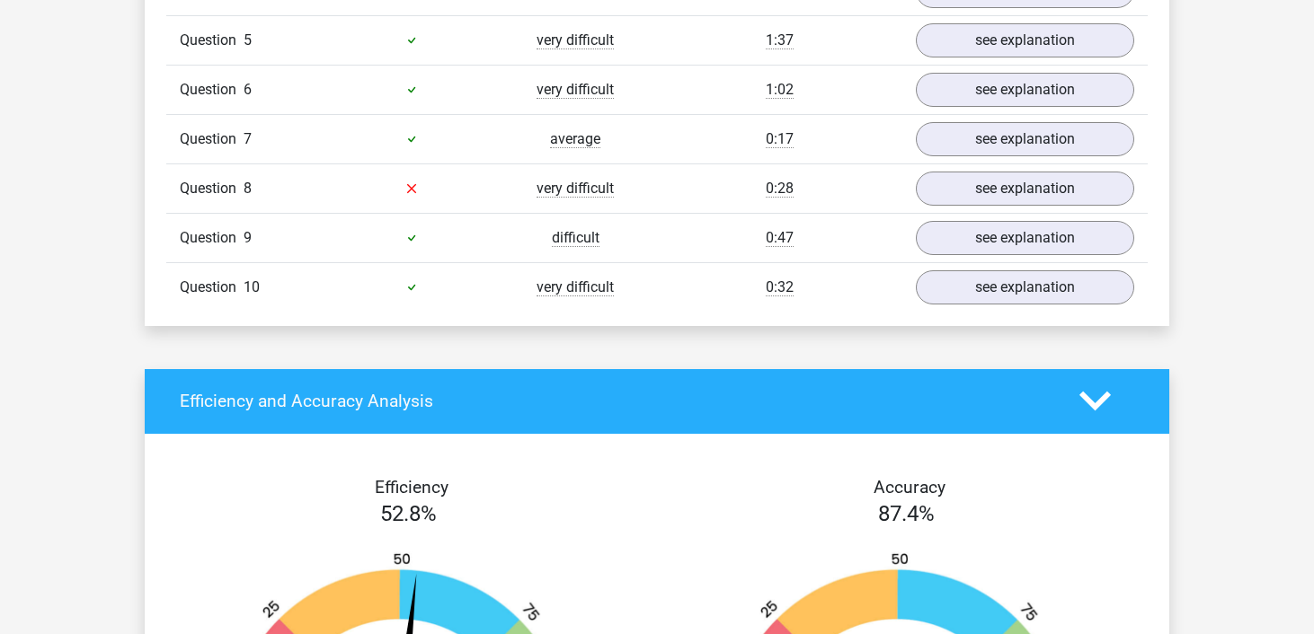
scroll to position [1446, 0]
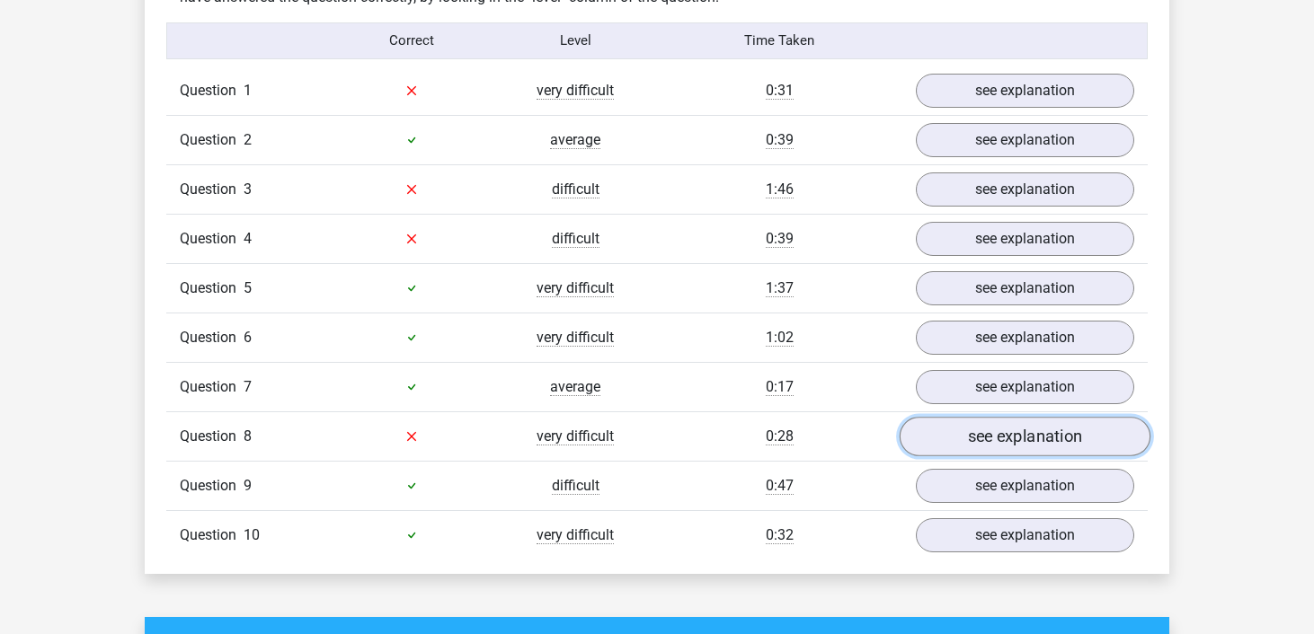
click at [1020, 442] on link "see explanation" at bounding box center [1025, 437] width 251 height 40
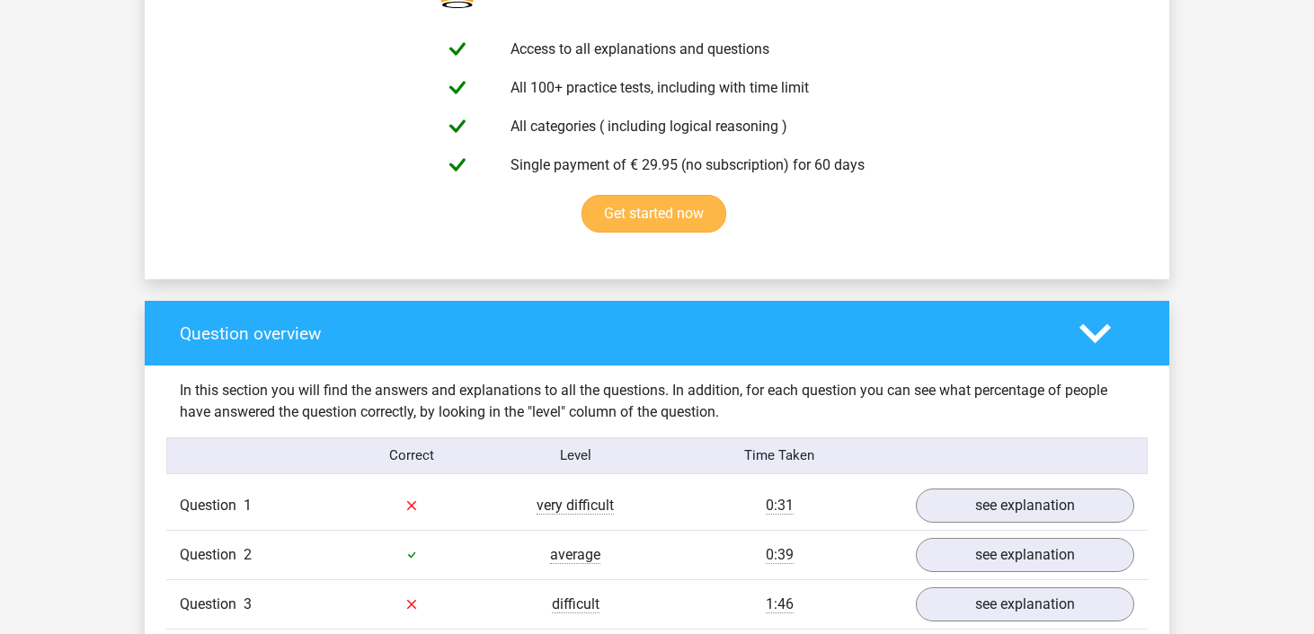
scroll to position [1432, 0]
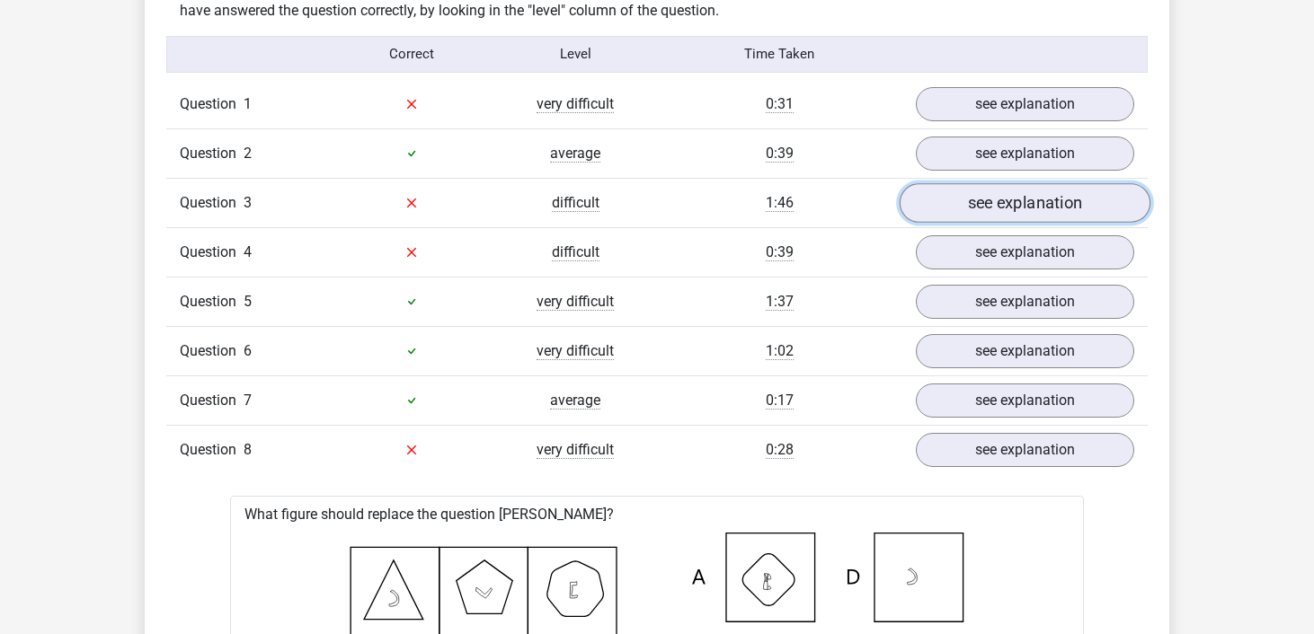
click at [980, 208] on link "see explanation" at bounding box center [1025, 203] width 251 height 40
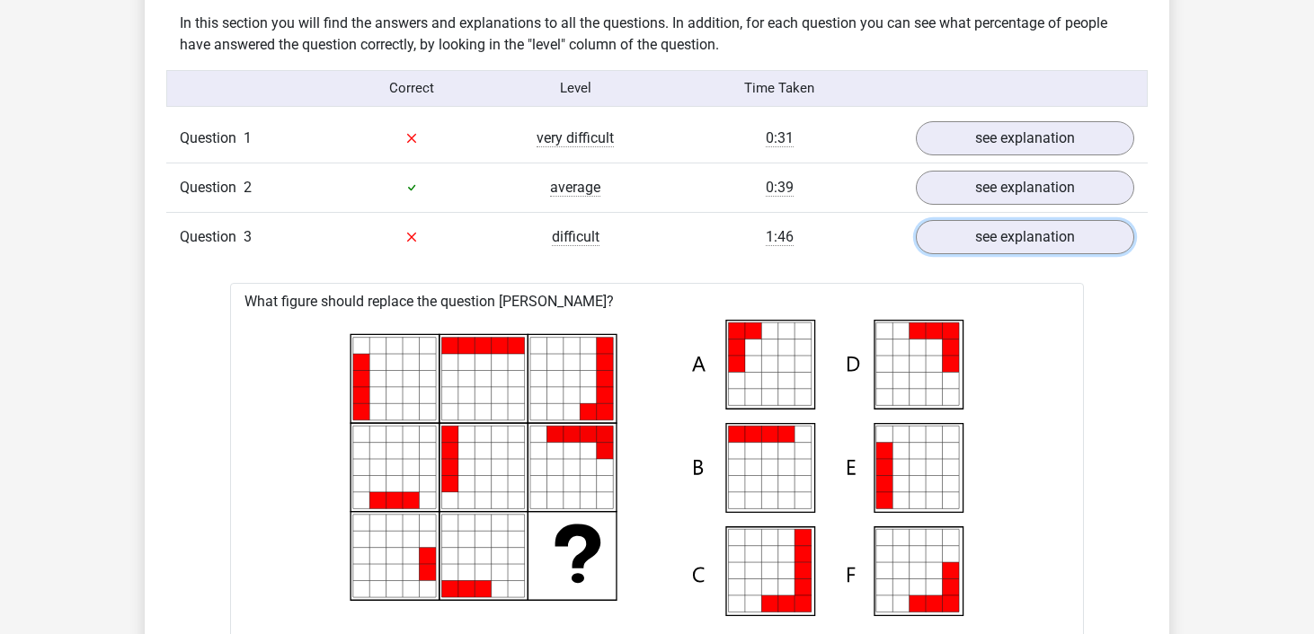
scroll to position [1385, 0]
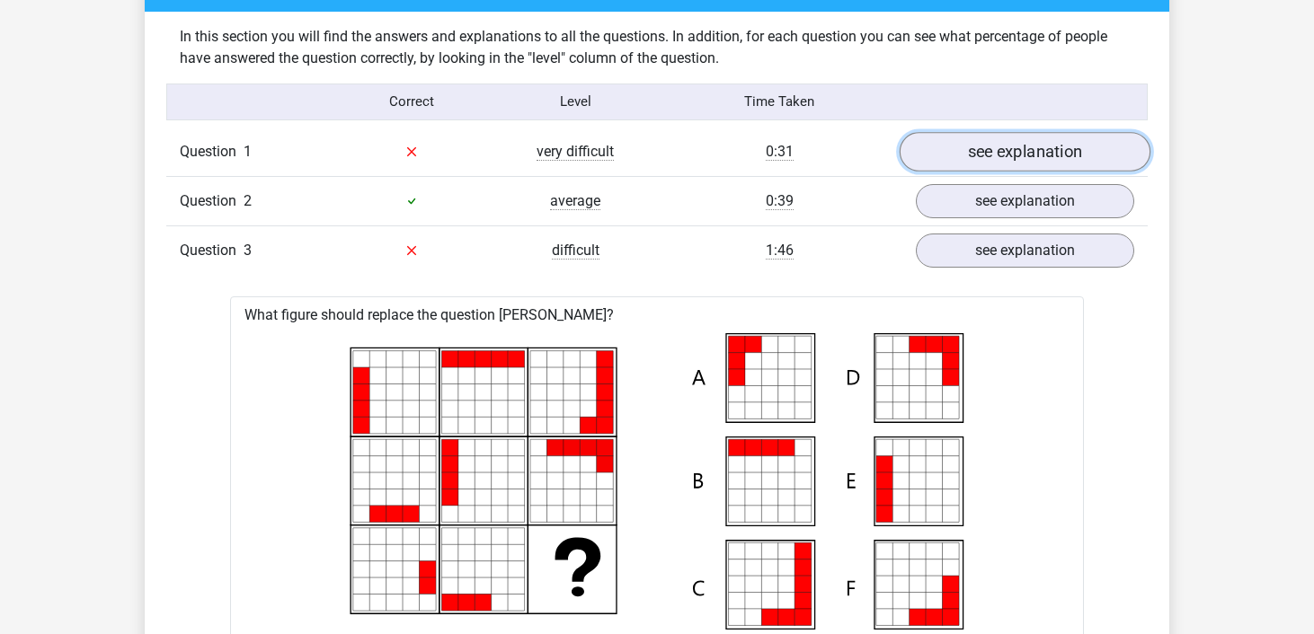
click at [964, 137] on link "see explanation" at bounding box center [1025, 152] width 251 height 40
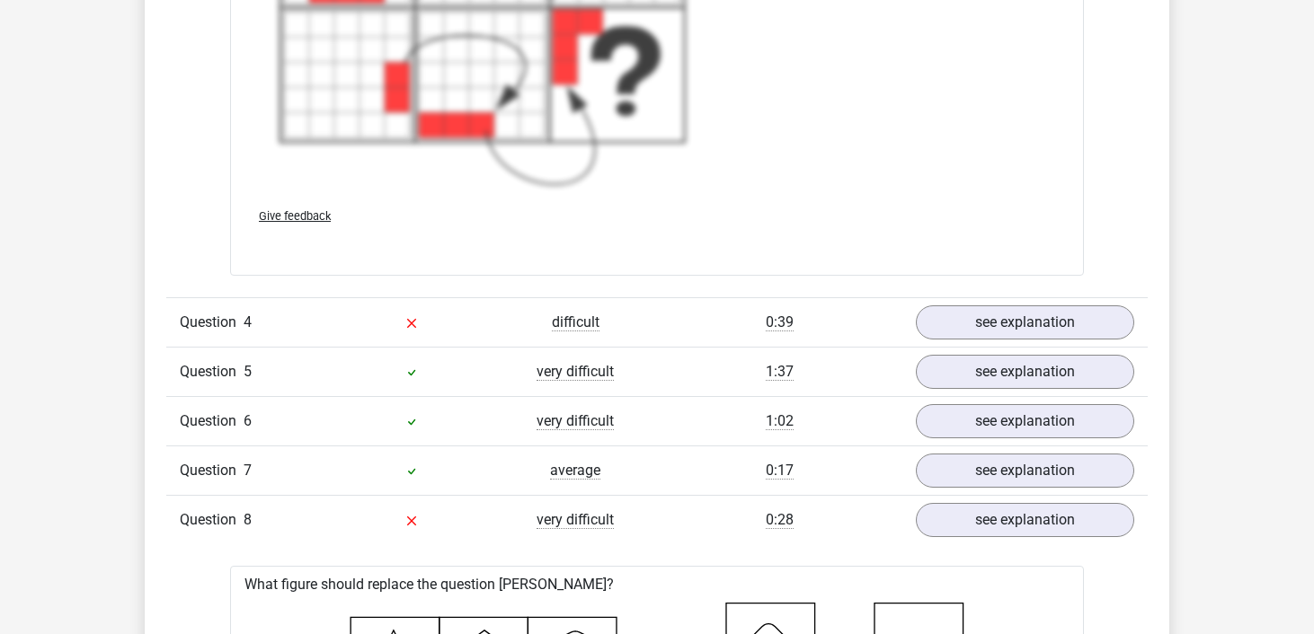
scroll to position [3813, 0]
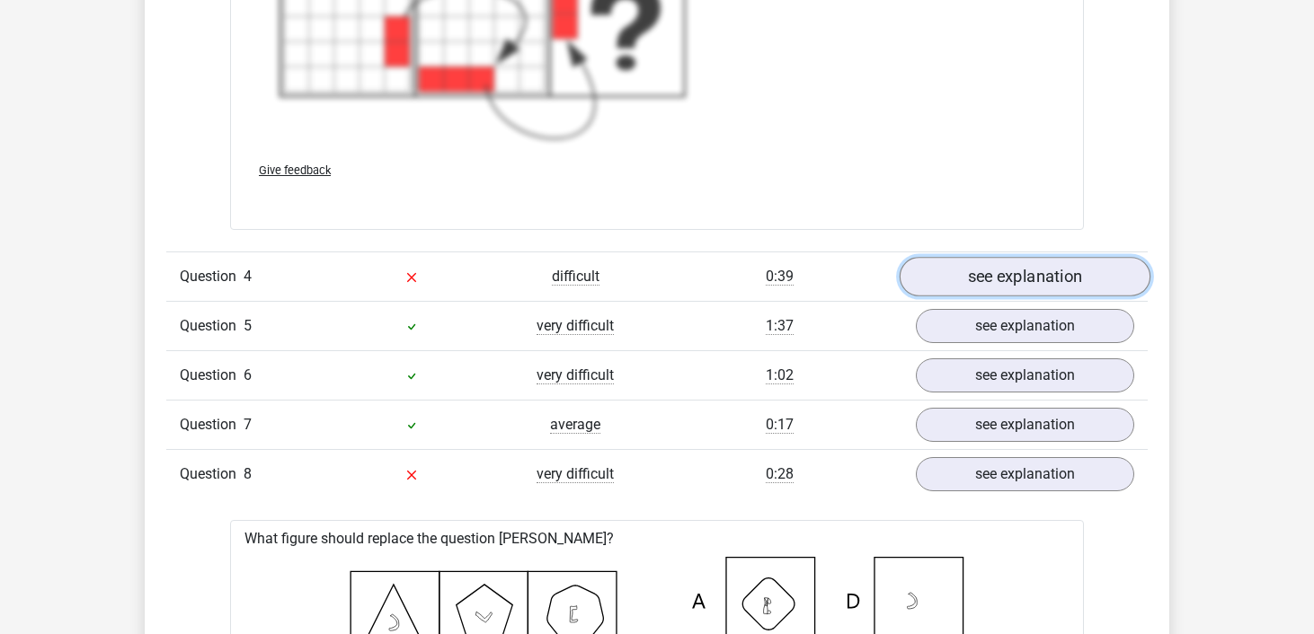
click at [974, 283] on link "see explanation" at bounding box center [1025, 277] width 251 height 40
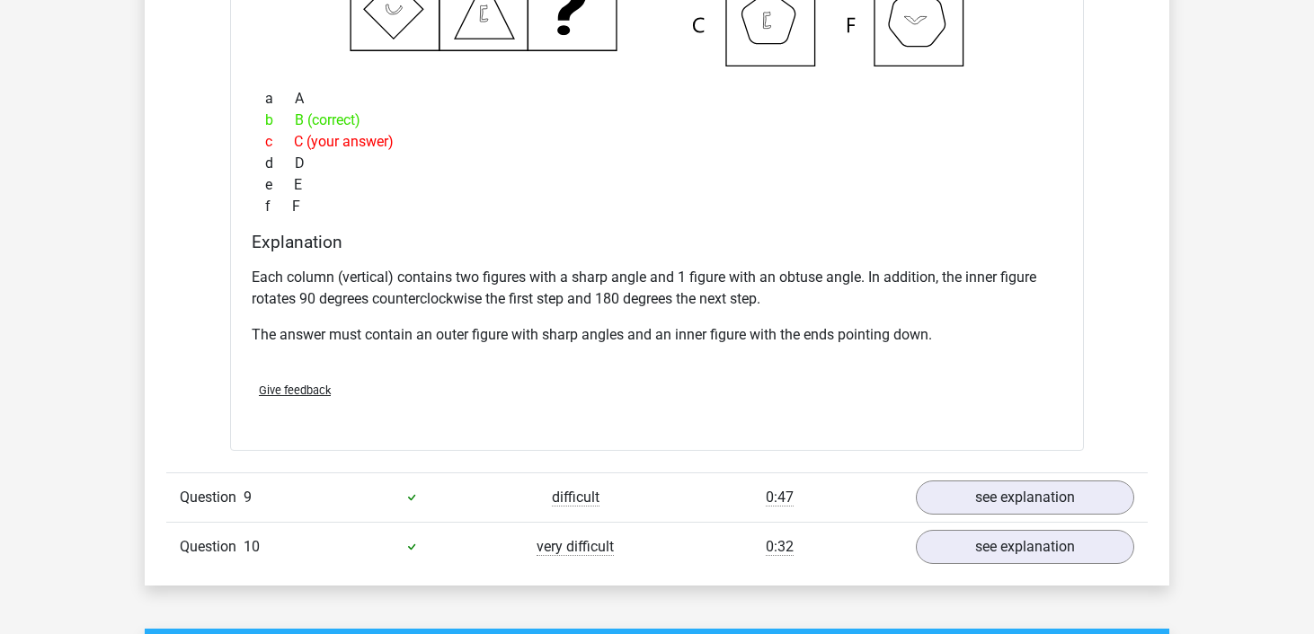
scroll to position [5384, 0]
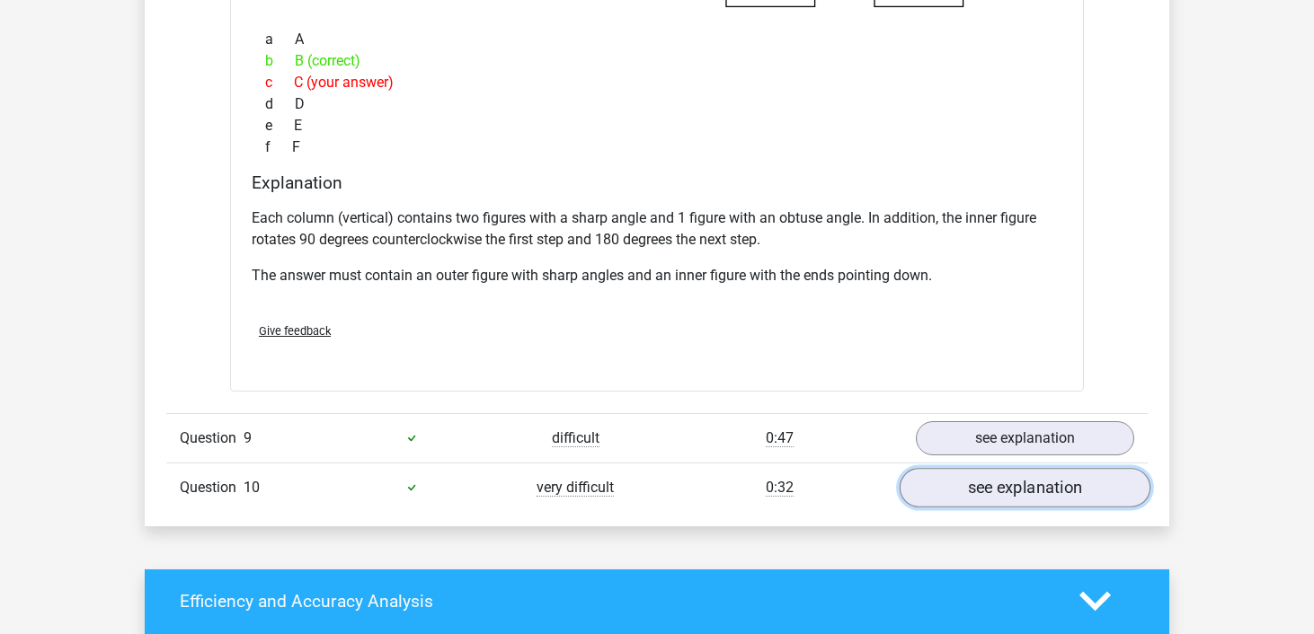
click at [973, 482] on link "see explanation" at bounding box center [1025, 488] width 251 height 40
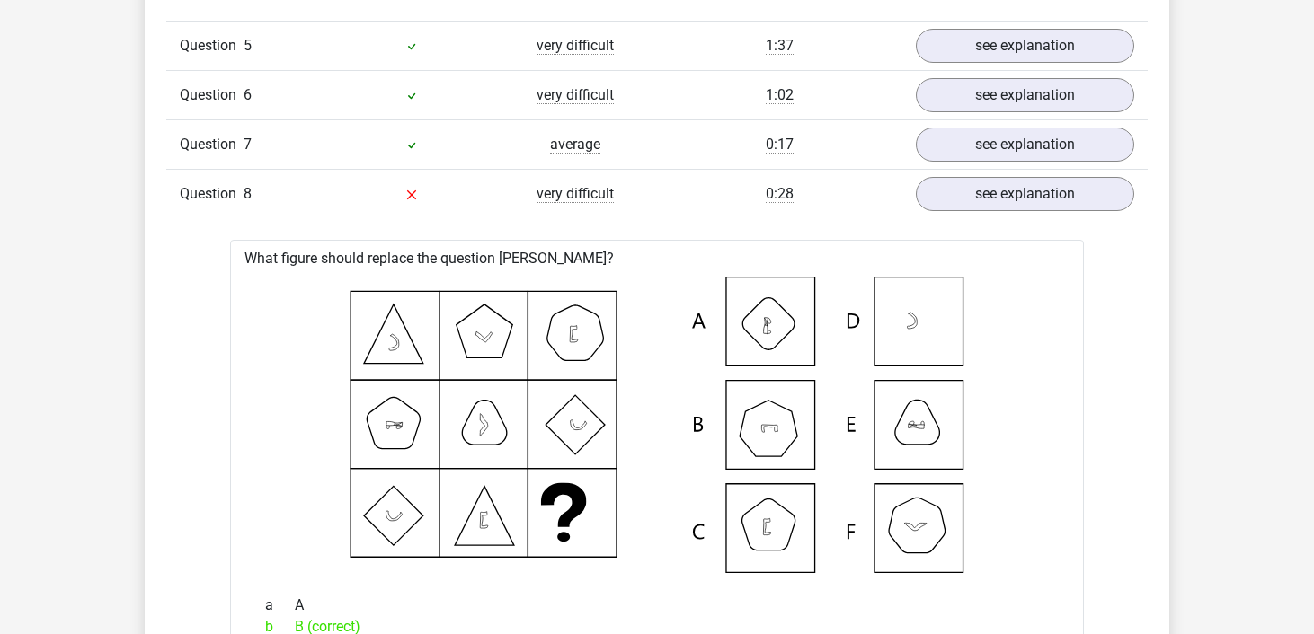
scroll to position [4665, 0]
